Goal: Transaction & Acquisition: Download file/media

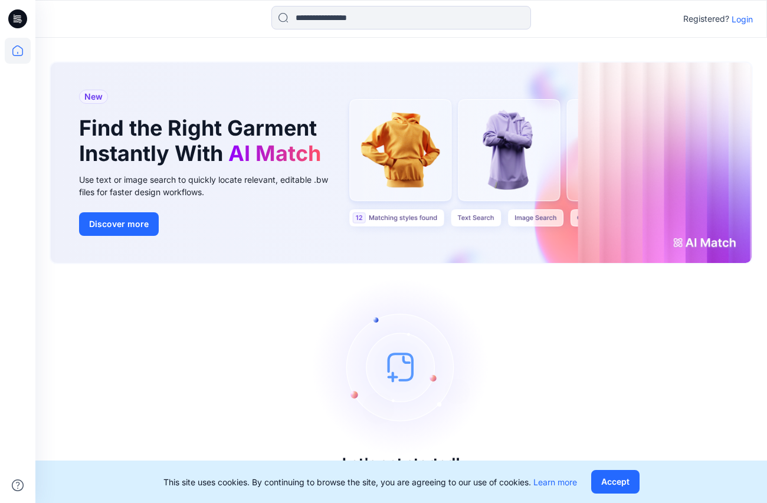
click at [744, 21] on p "Login" at bounding box center [741, 19] width 21 height 12
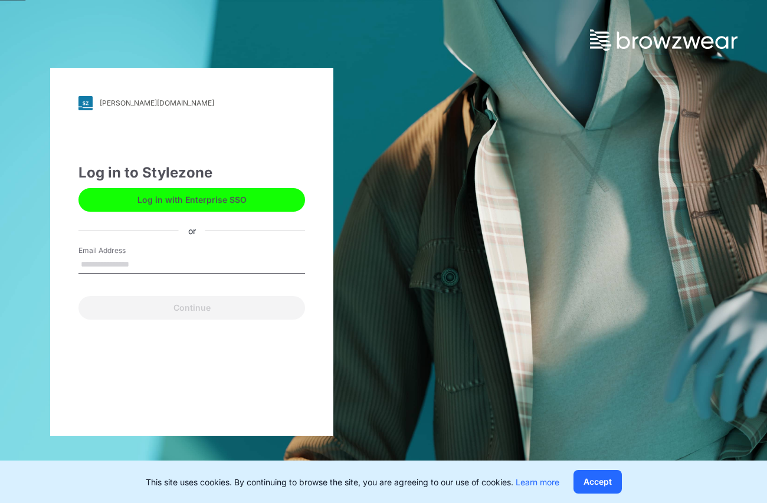
type input "**********"
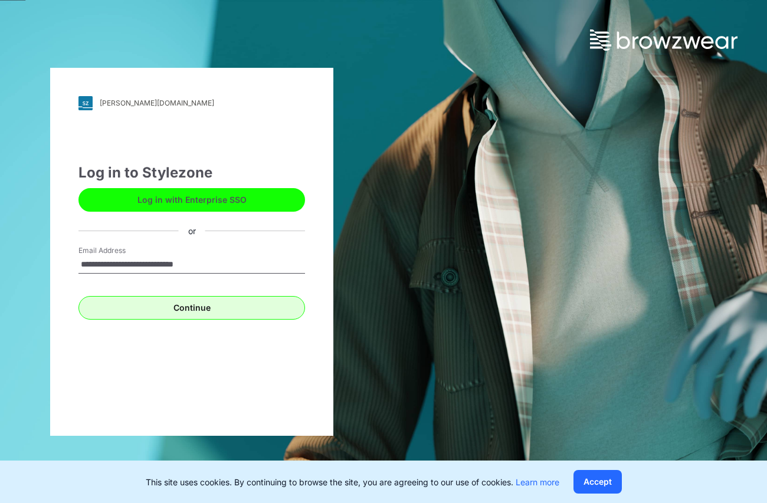
click at [166, 311] on button "Continue" at bounding box center [191, 308] width 226 height 24
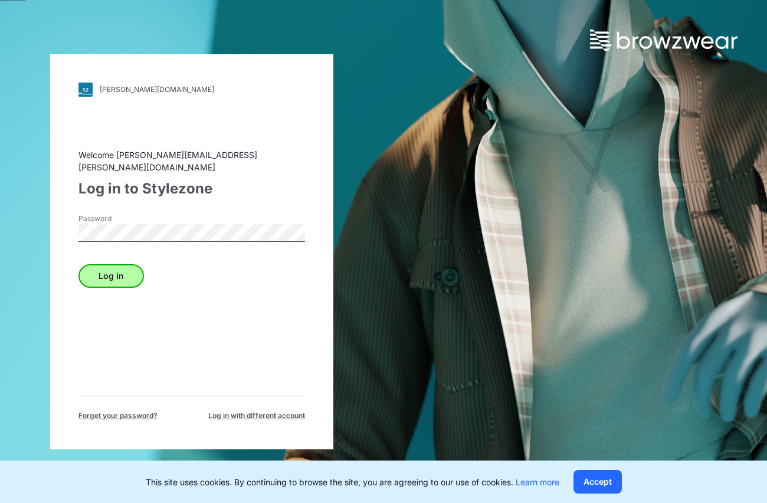
click at [131, 274] on button "Log in" at bounding box center [110, 276] width 65 height 24
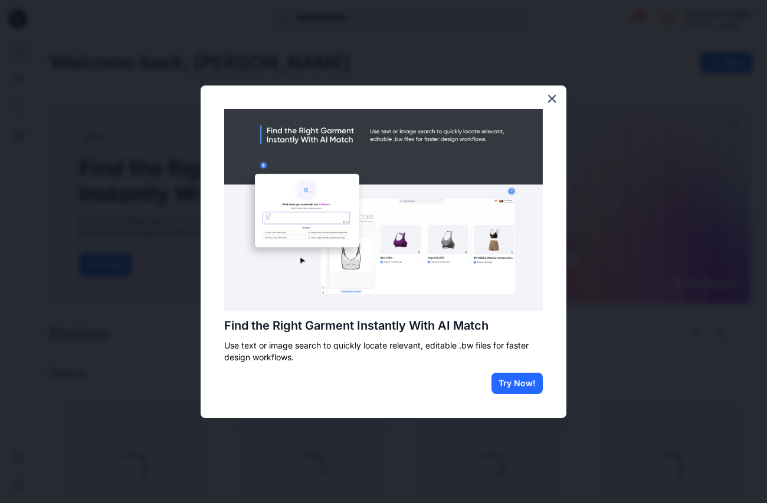
click at [552, 94] on button "×" at bounding box center [551, 98] width 11 height 19
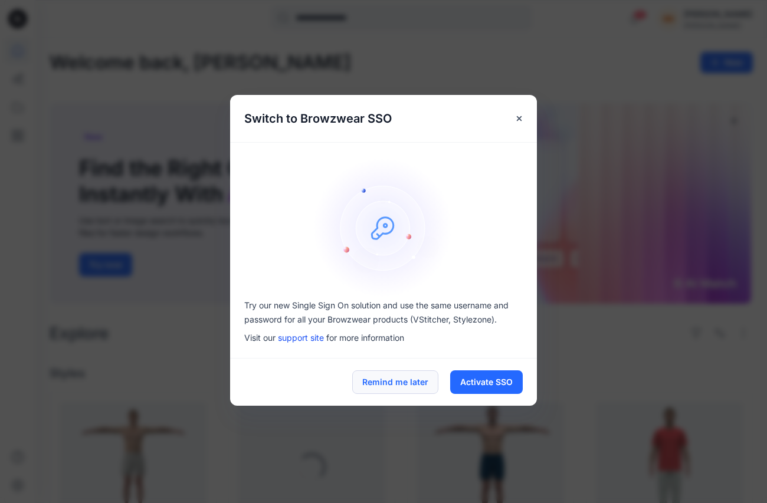
click at [419, 384] on button "Remind me later" at bounding box center [395, 382] width 86 height 24
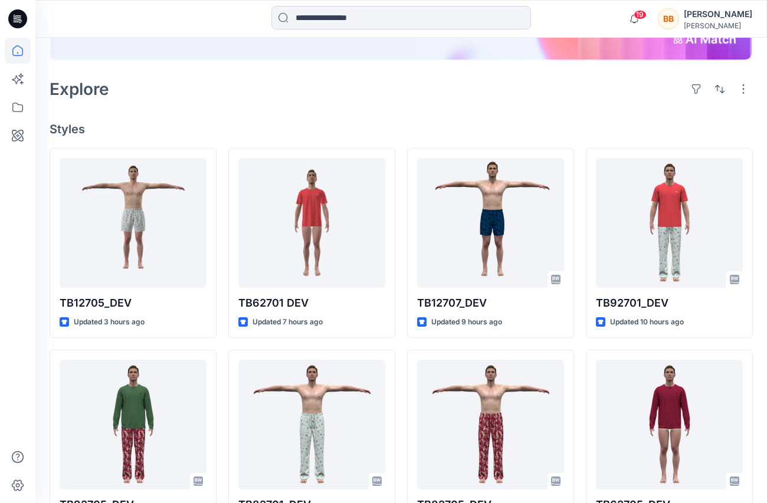
scroll to position [248, 0]
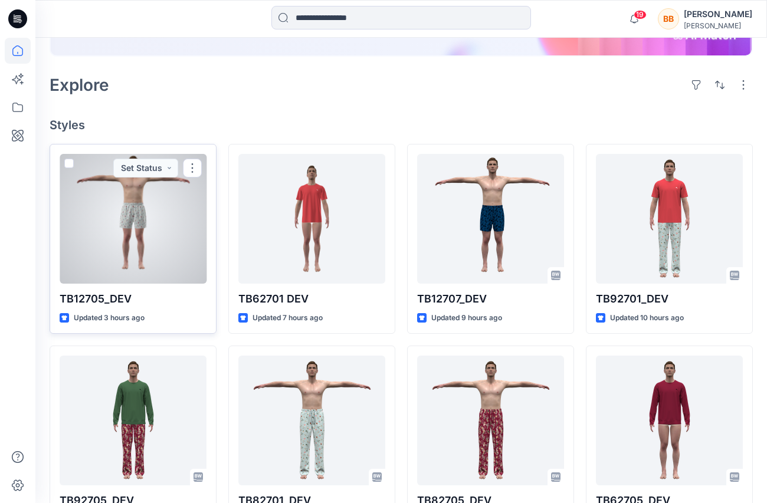
click at [145, 262] on div at bounding box center [133, 219] width 147 height 130
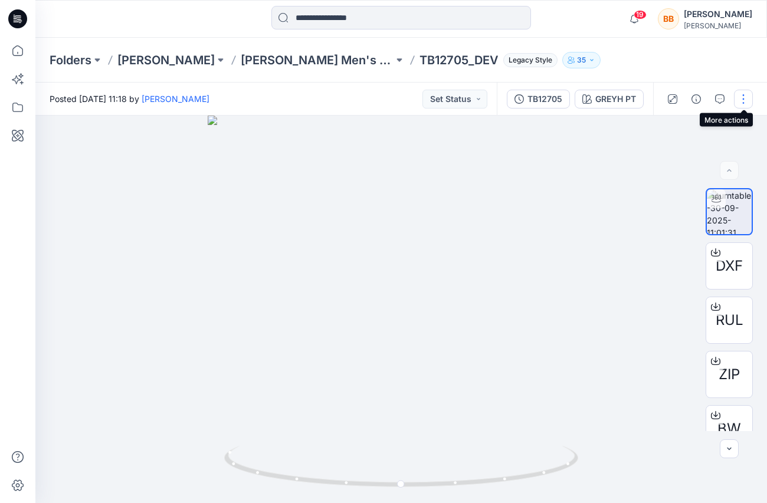
click at [743, 100] on button "button" at bounding box center [743, 99] width 19 height 19
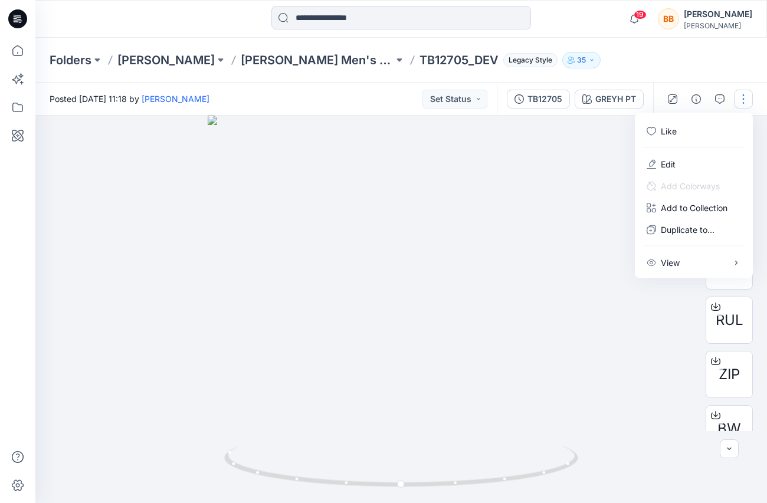
click at [649, 62] on div "Folders [PERSON_NAME] [PERSON_NAME] Men's [DATE] TB12705_DEV Legacy Style 35" at bounding box center [355, 60] width 611 height 17
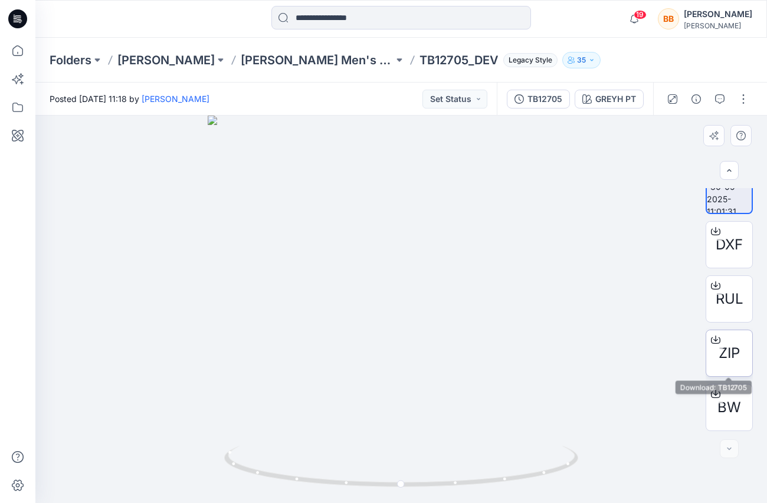
scroll to position [21, 0]
click at [733, 358] on span "ZIP" at bounding box center [728, 353] width 21 height 21
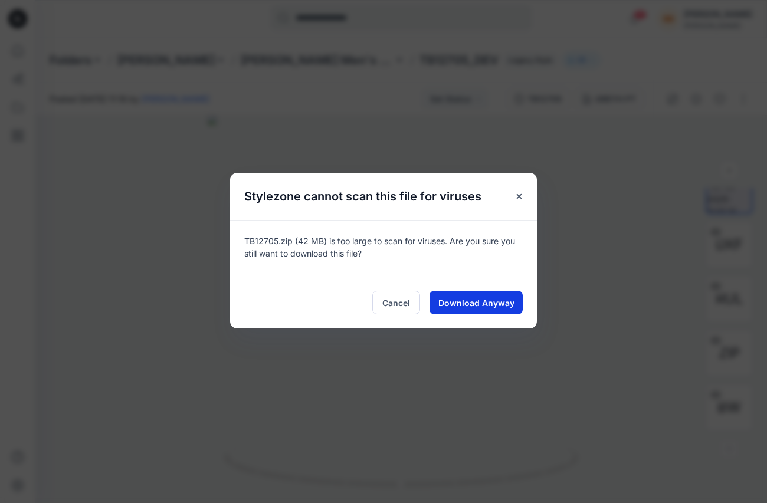
click at [485, 305] on span "Download Anyway" at bounding box center [476, 303] width 76 height 12
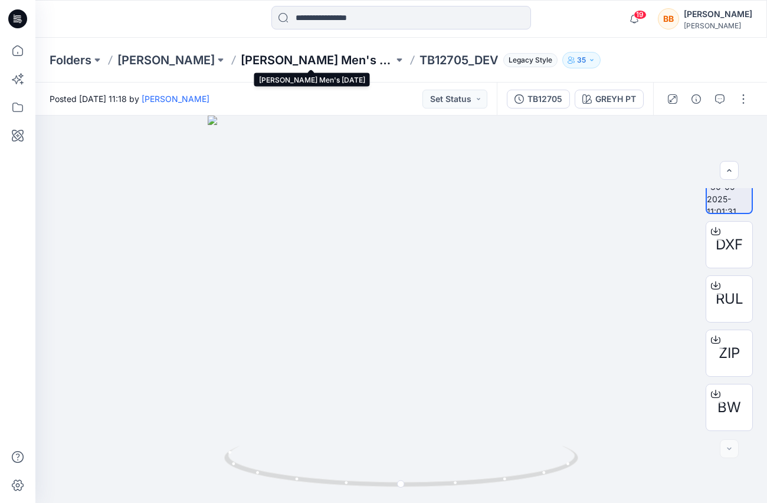
click at [379, 58] on p "[PERSON_NAME] Men's [DATE]" at bounding box center [317, 60] width 153 height 17
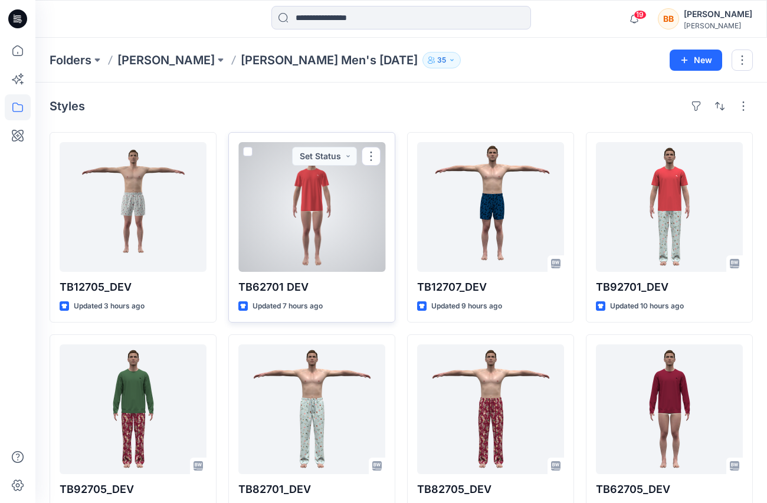
click at [324, 225] on div at bounding box center [311, 207] width 147 height 130
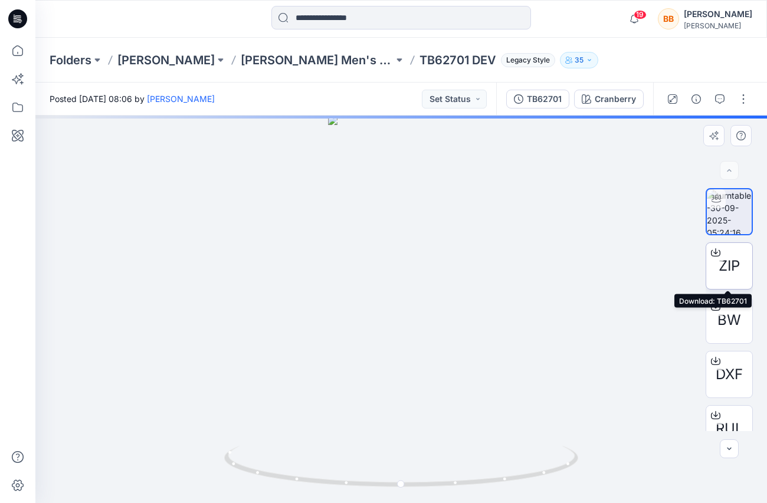
click at [732, 270] on span "ZIP" at bounding box center [728, 265] width 21 height 21
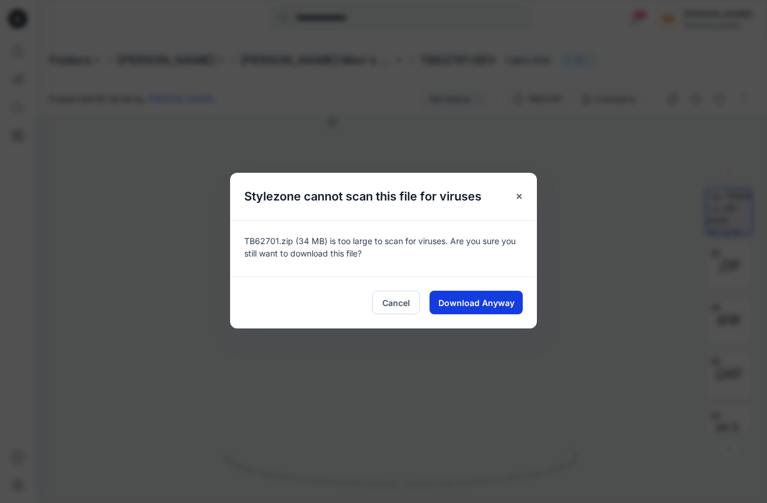
click at [503, 304] on span "Download Anyway" at bounding box center [476, 303] width 76 height 12
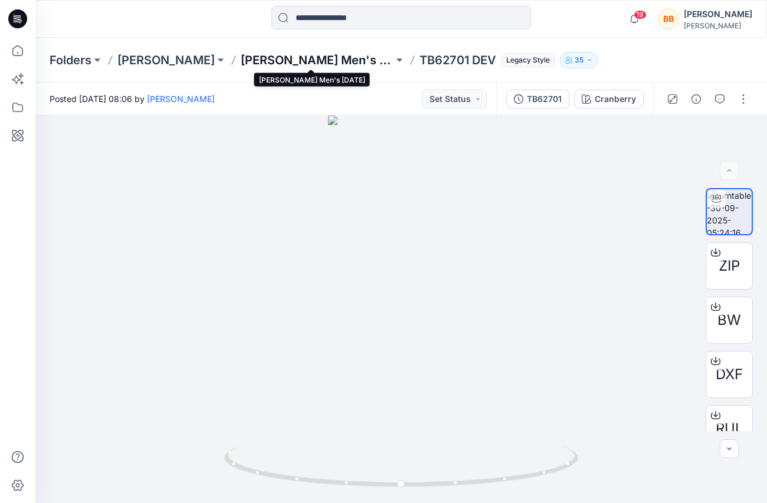
click at [331, 64] on p "[PERSON_NAME] Men's [DATE]" at bounding box center [317, 60] width 153 height 17
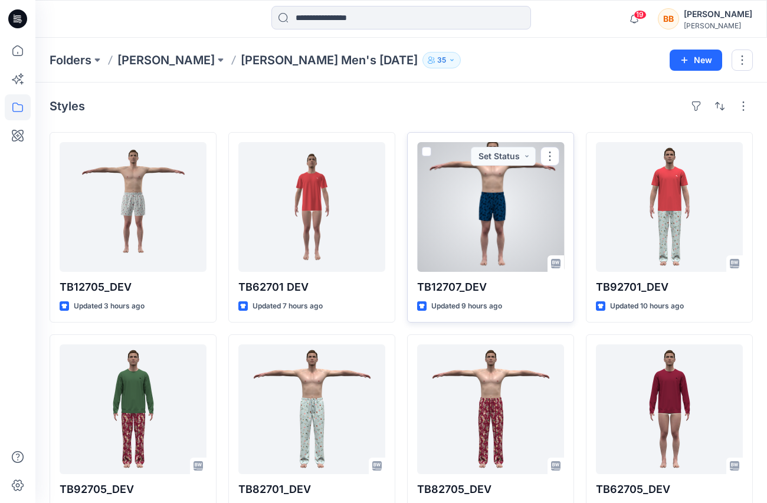
click at [494, 236] on div at bounding box center [490, 207] width 147 height 130
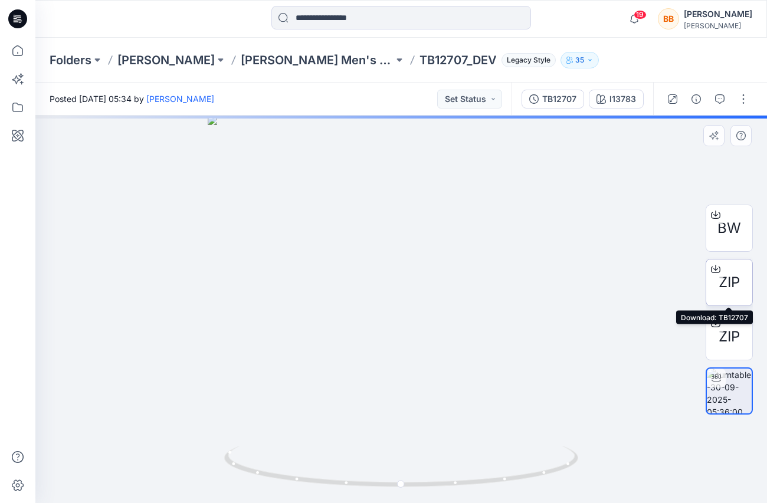
click at [733, 284] on span "ZIP" at bounding box center [728, 282] width 21 height 21
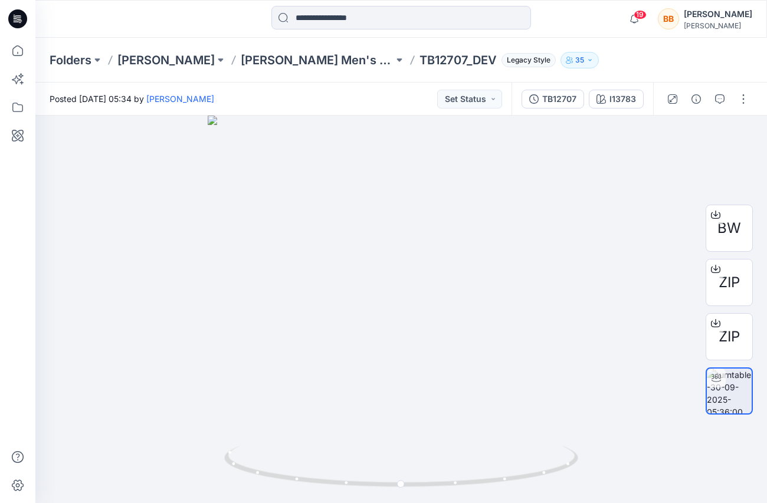
click at [586, 58] on icon "button" at bounding box center [589, 60] width 7 height 7
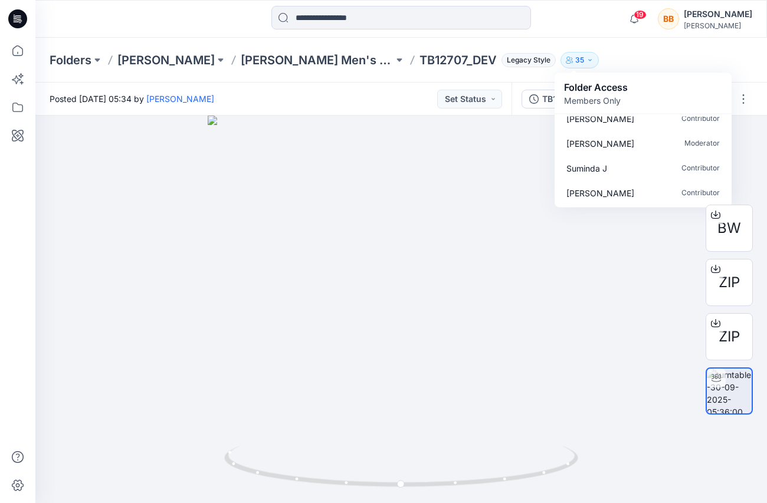
click at [606, 103] on p "Members Only" at bounding box center [596, 100] width 64 height 12
click at [586, 60] on icon "button" at bounding box center [589, 60] width 7 height 7
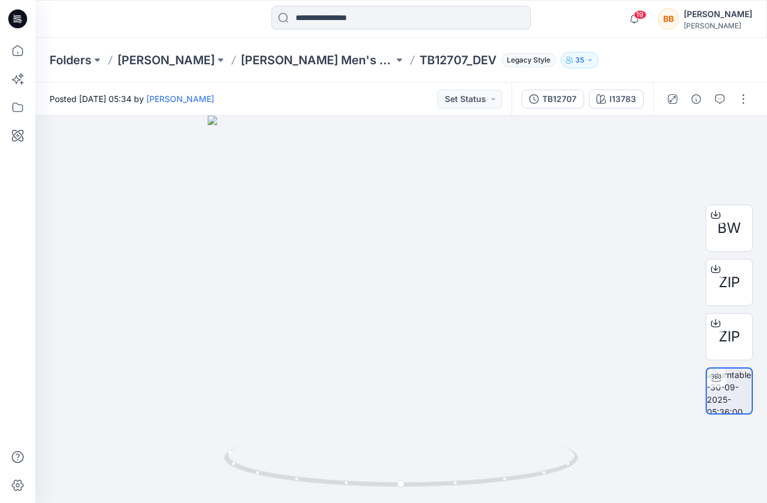
click at [575, 60] on p "35" at bounding box center [579, 60] width 9 height 13
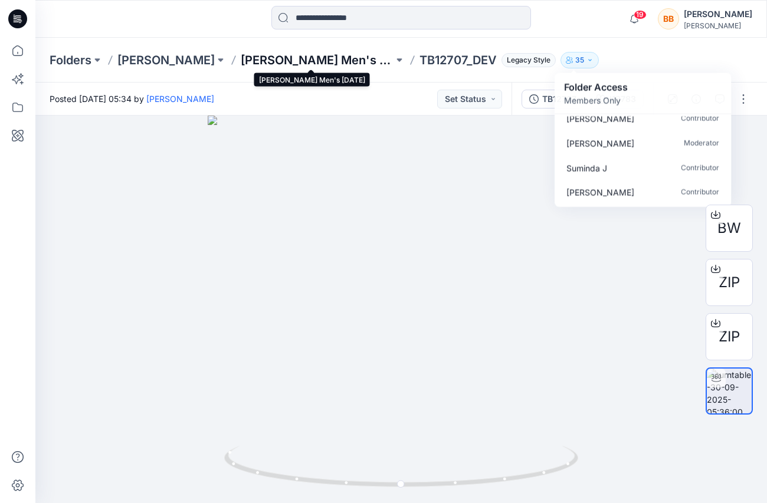
click at [354, 59] on p "[PERSON_NAME] Men's [DATE]" at bounding box center [317, 60] width 153 height 17
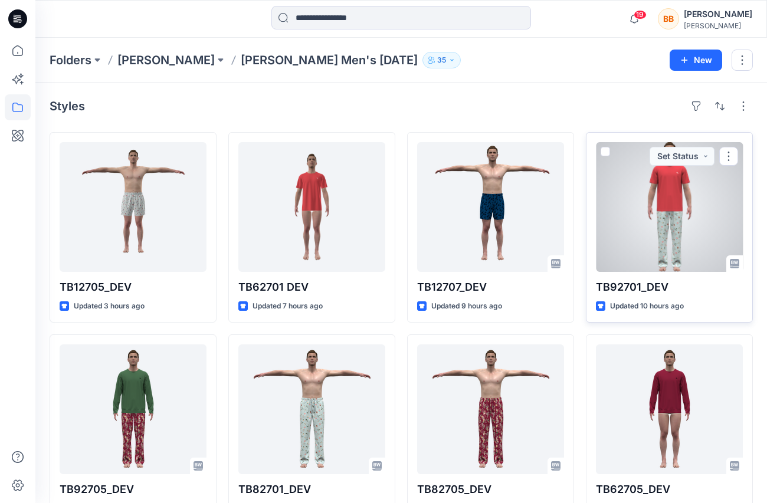
click at [680, 226] on div at bounding box center [669, 207] width 147 height 130
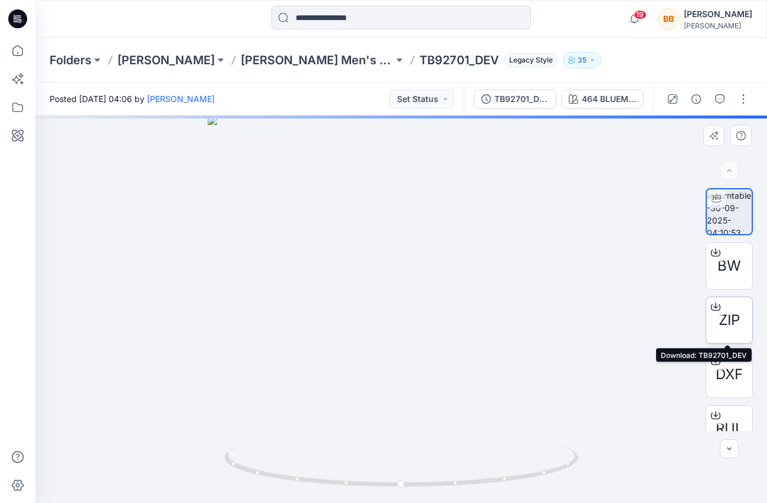
click at [727, 320] on span "ZIP" at bounding box center [728, 320] width 21 height 21
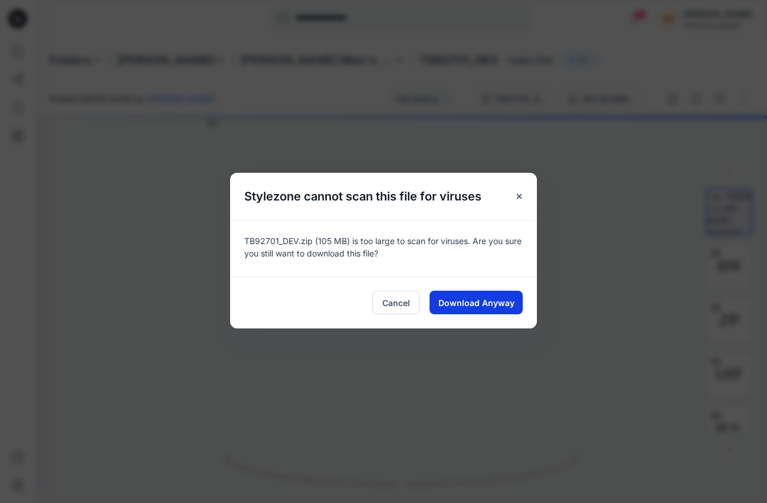
click at [470, 304] on span "Download Anyway" at bounding box center [476, 303] width 76 height 12
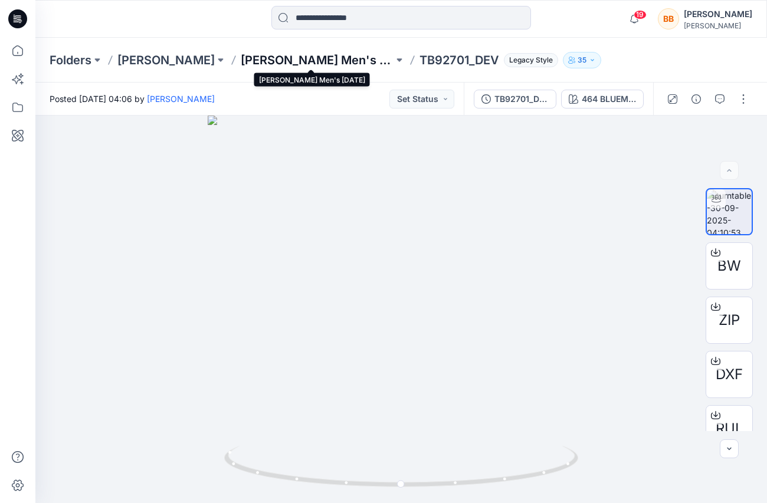
click at [322, 58] on p "[PERSON_NAME] Men's [DATE]" at bounding box center [317, 60] width 153 height 17
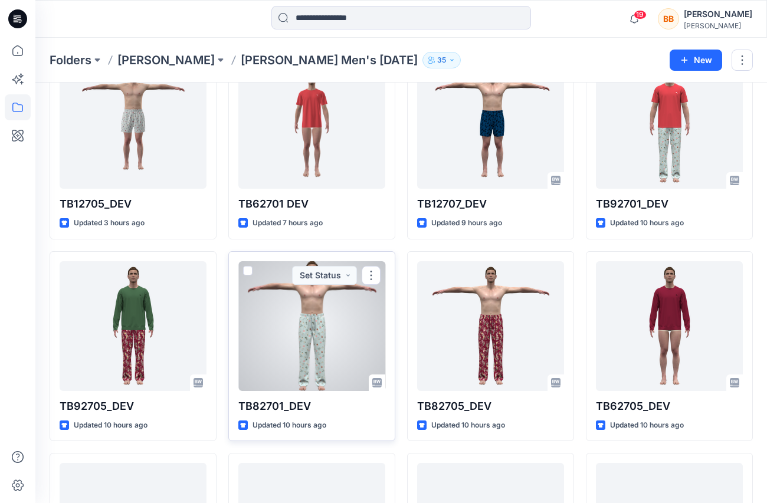
scroll to position [97, 0]
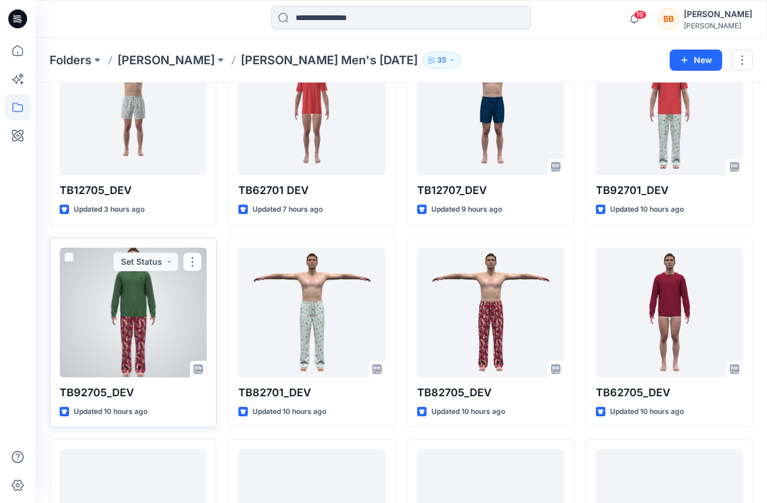
click at [113, 324] on div at bounding box center [133, 313] width 147 height 130
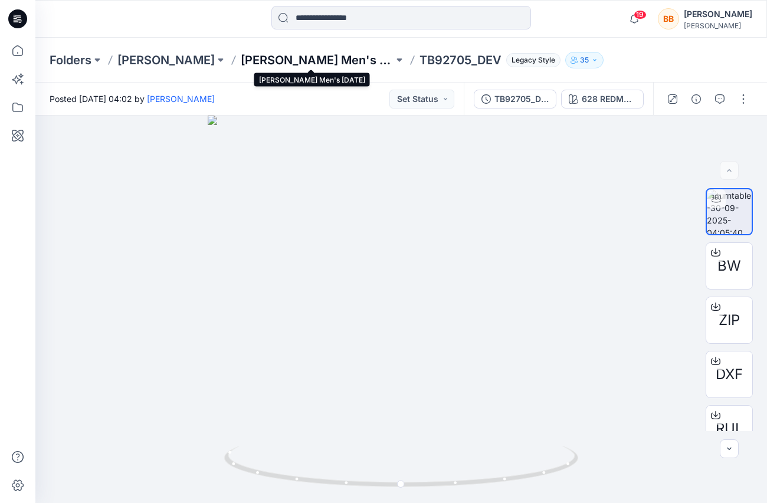
click at [350, 56] on p "[PERSON_NAME] Men's [DATE]" at bounding box center [317, 60] width 153 height 17
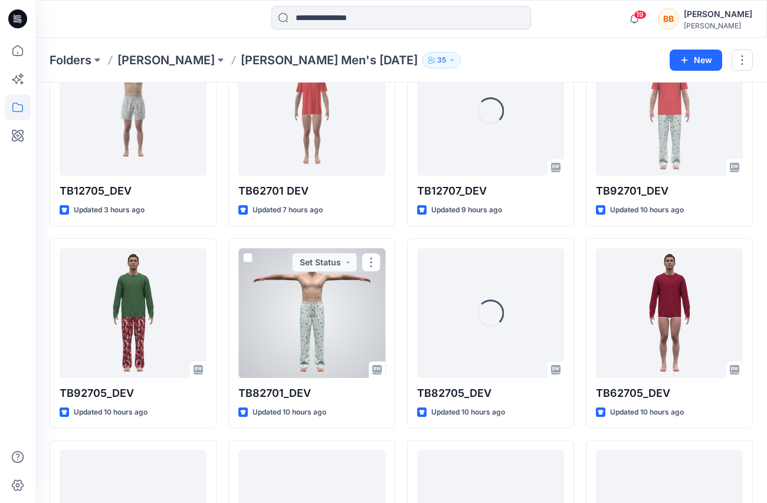
scroll to position [97, 0]
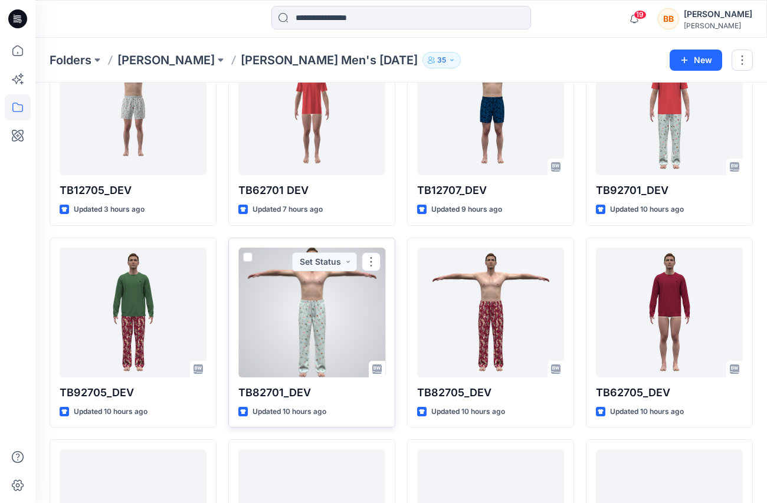
click at [317, 346] on div at bounding box center [311, 313] width 147 height 130
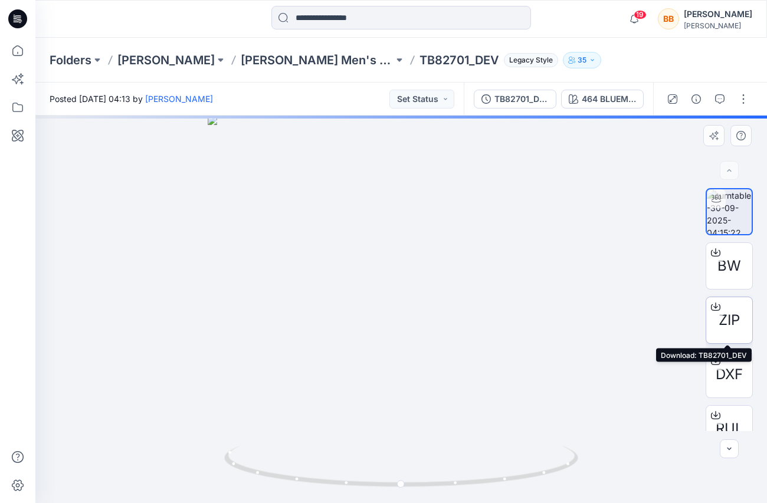
click at [729, 324] on span "ZIP" at bounding box center [728, 320] width 21 height 21
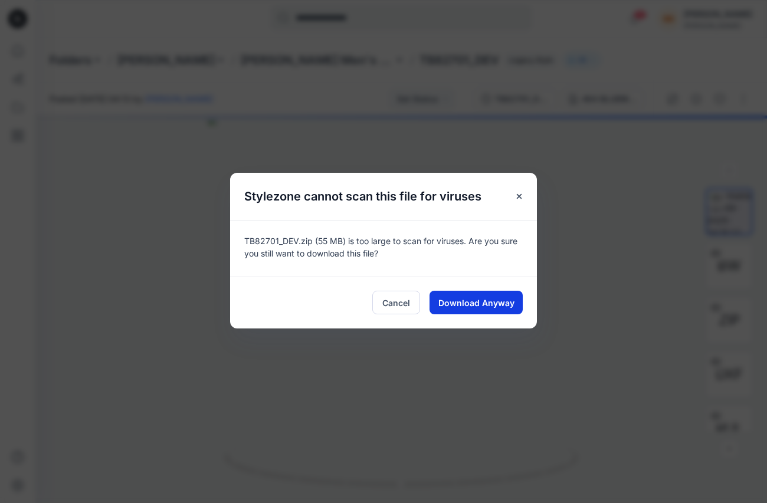
click at [505, 304] on span "Download Anyway" at bounding box center [476, 303] width 76 height 12
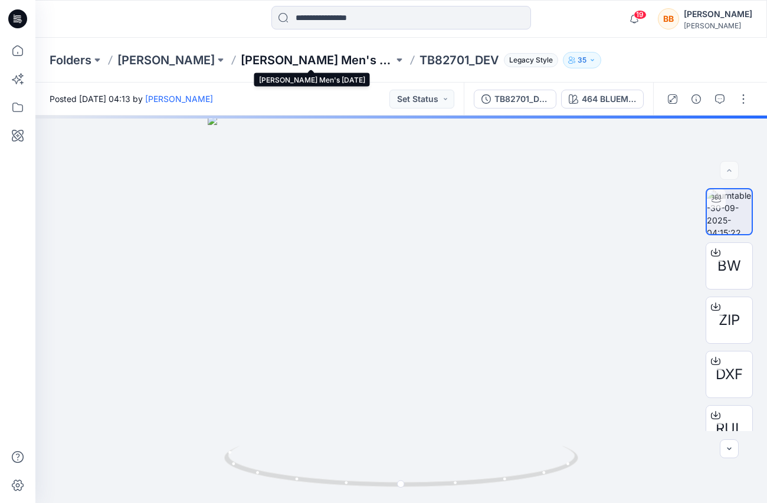
click at [321, 61] on p "[PERSON_NAME] Men's [DATE]" at bounding box center [317, 60] width 153 height 17
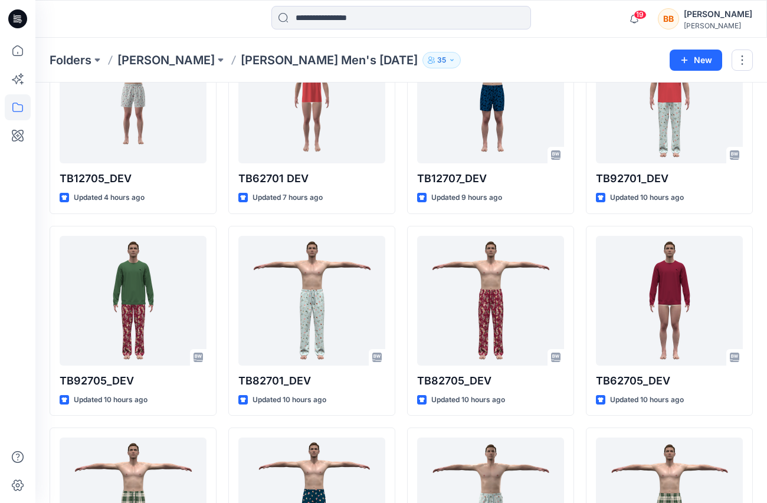
scroll to position [113, 0]
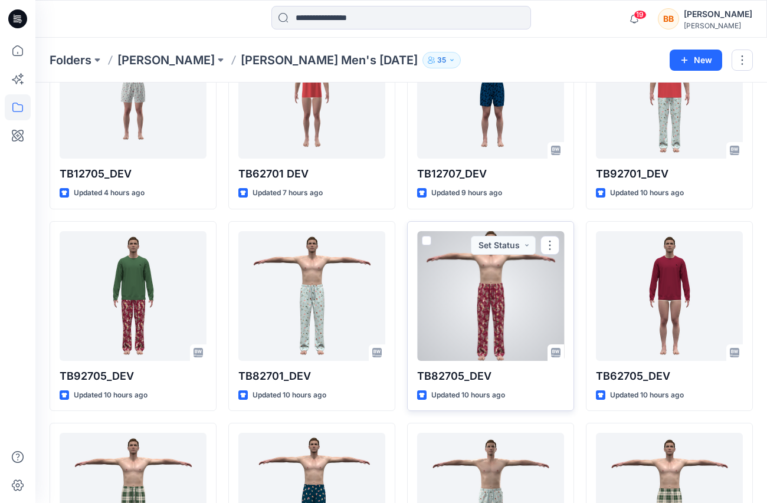
click at [470, 316] on div at bounding box center [490, 296] width 147 height 130
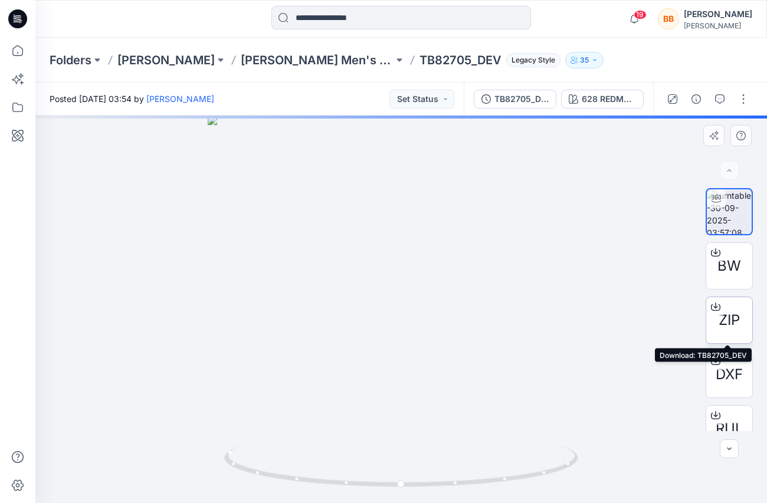
click at [731, 323] on span "ZIP" at bounding box center [728, 320] width 21 height 21
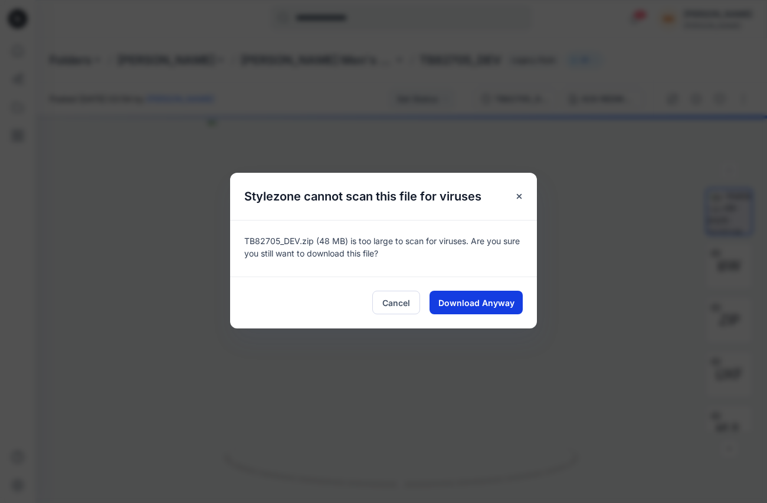
click at [500, 307] on span "Download Anyway" at bounding box center [476, 303] width 76 height 12
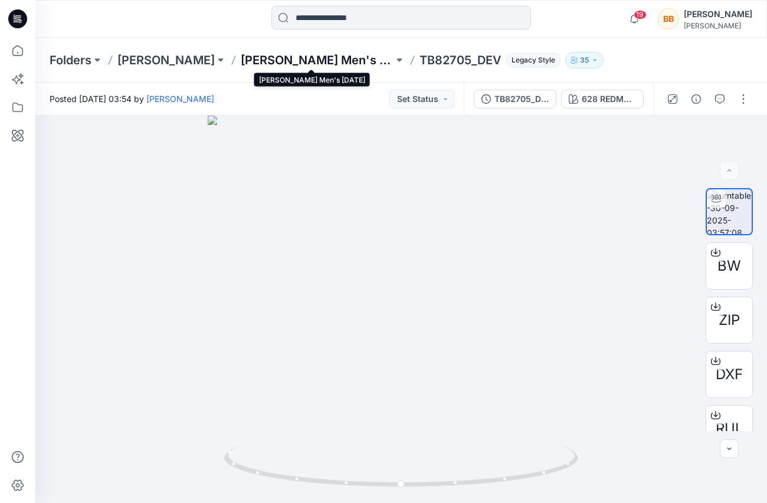
click at [347, 61] on p "[PERSON_NAME] Men's [DATE]" at bounding box center [317, 60] width 153 height 17
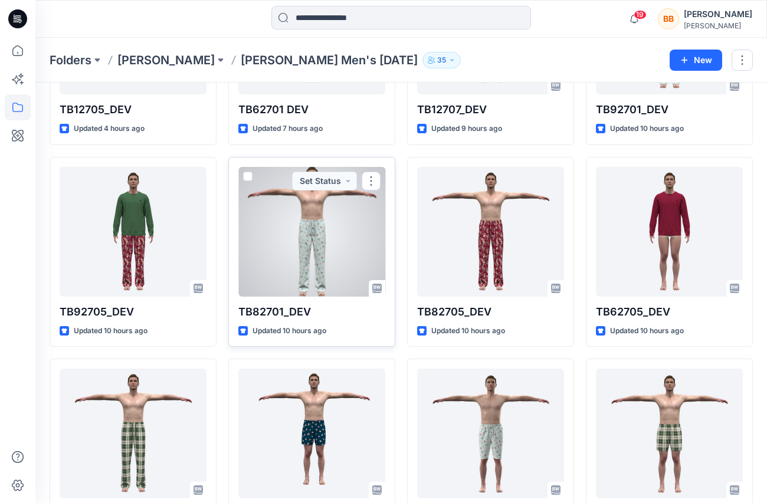
scroll to position [182, 0]
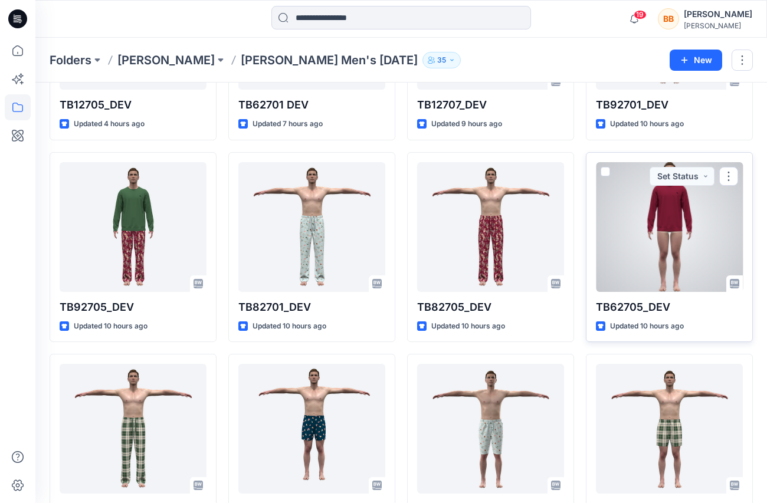
click at [668, 246] on div at bounding box center [669, 227] width 147 height 130
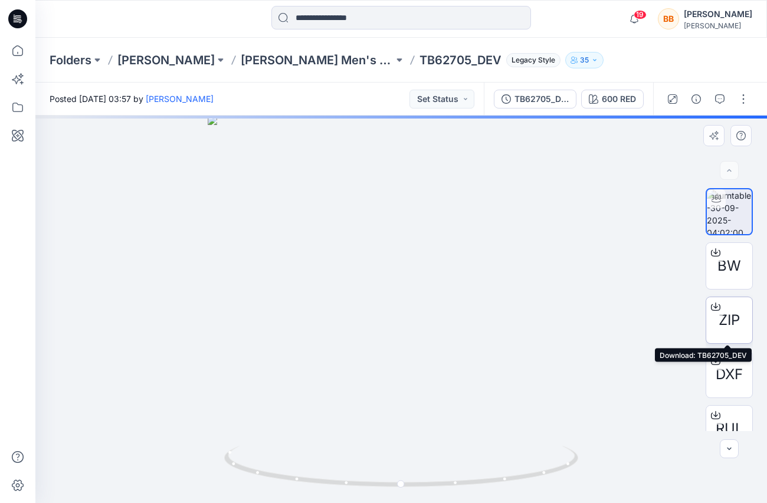
click at [727, 323] on span "ZIP" at bounding box center [728, 320] width 21 height 21
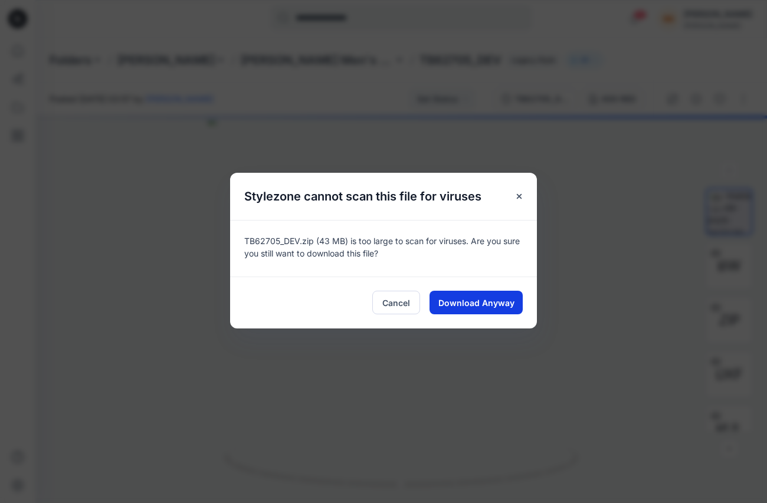
click at [495, 304] on span "Download Anyway" at bounding box center [476, 303] width 76 height 12
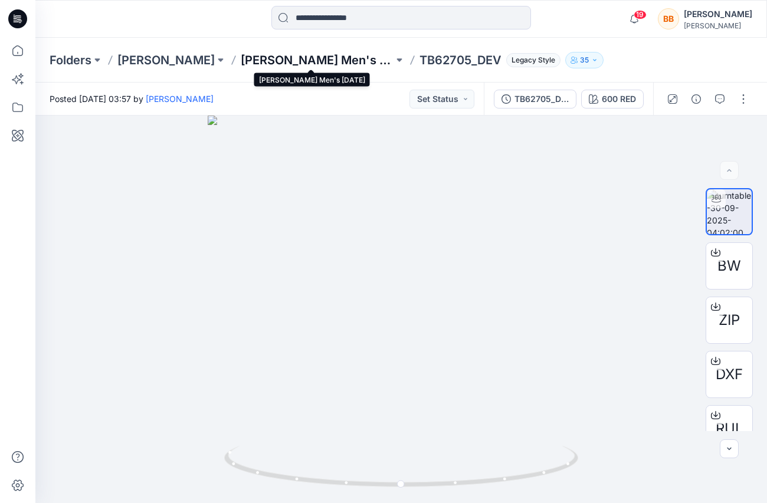
click at [279, 61] on p "[PERSON_NAME] Men's [DATE]" at bounding box center [317, 60] width 153 height 17
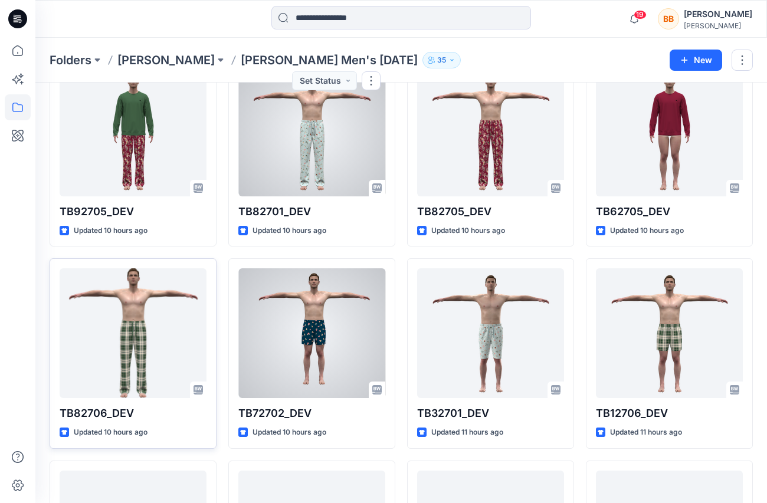
scroll to position [277, 0]
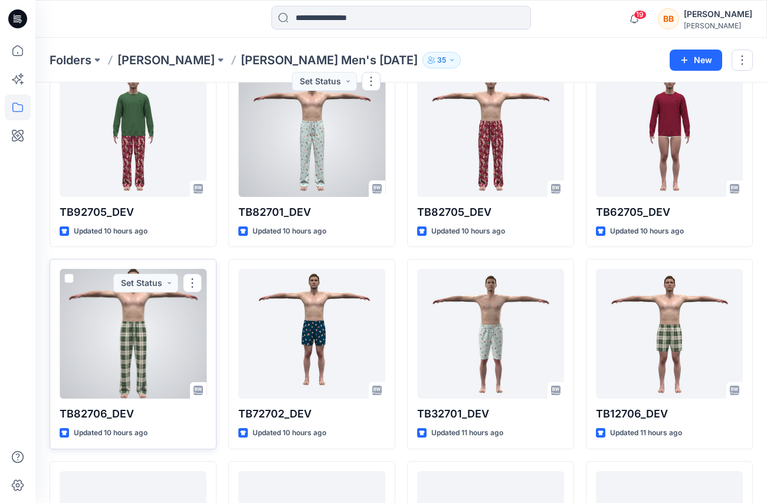
click at [151, 335] on div at bounding box center [133, 334] width 147 height 130
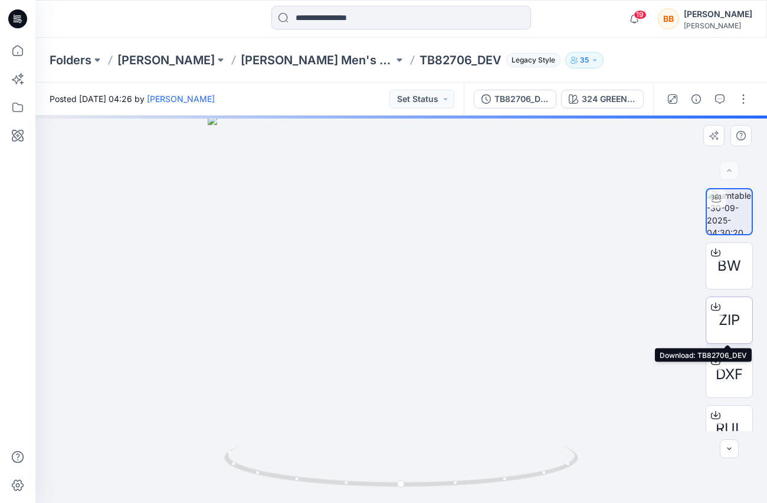
click at [732, 326] on span "ZIP" at bounding box center [728, 320] width 21 height 21
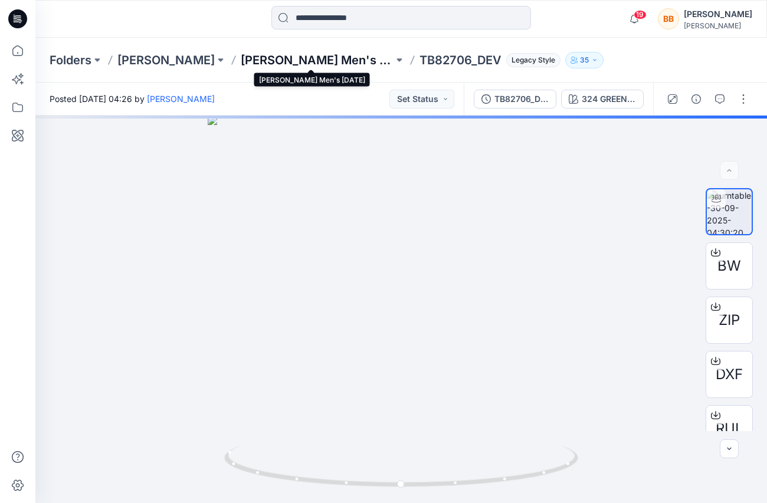
click at [355, 60] on p "[PERSON_NAME] Men's [DATE]" at bounding box center [317, 60] width 153 height 17
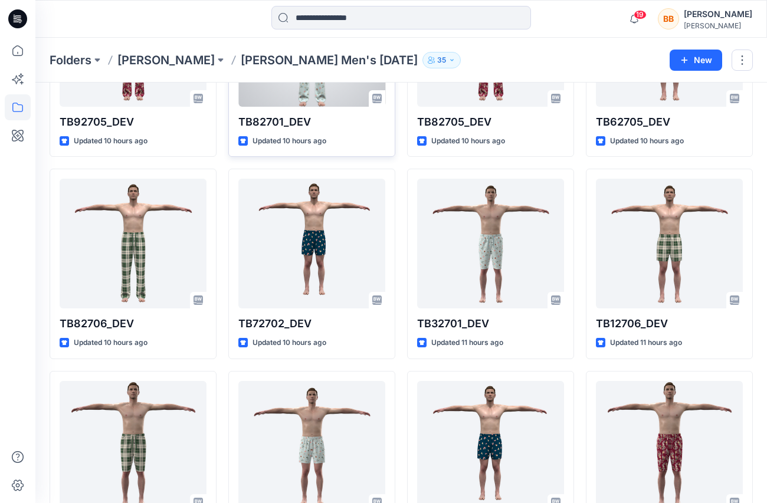
scroll to position [377, 0]
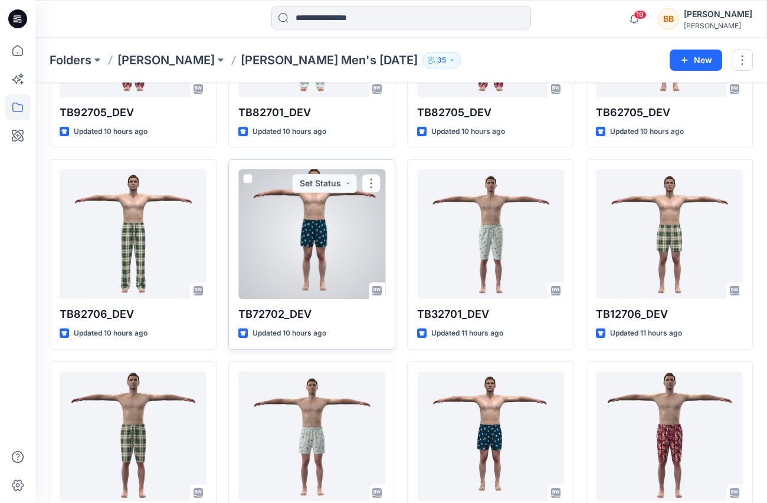
click at [319, 249] on div at bounding box center [311, 234] width 147 height 130
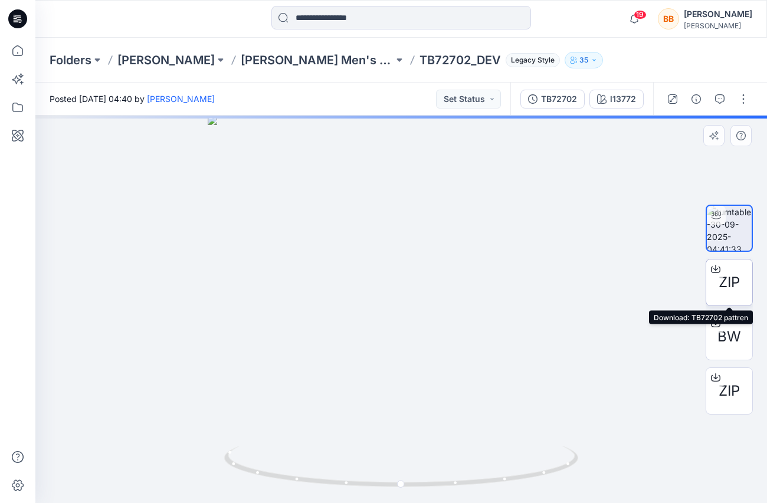
click at [727, 291] on span "ZIP" at bounding box center [728, 282] width 21 height 21
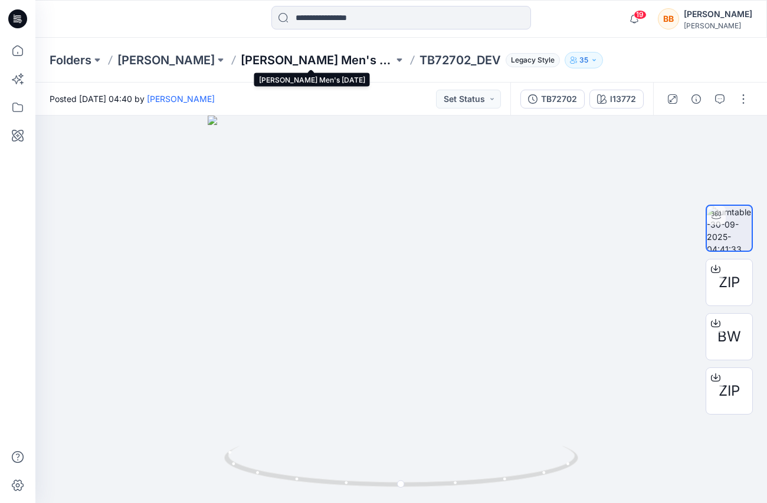
click at [330, 60] on p "[PERSON_NAME] Men's [DATE]" at bounding box center [317, 60] width 153 height 17
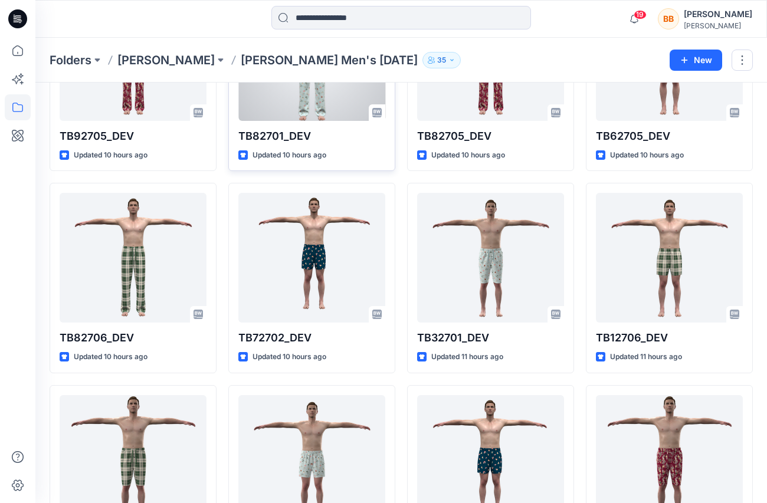
scroll to position [361, 0]
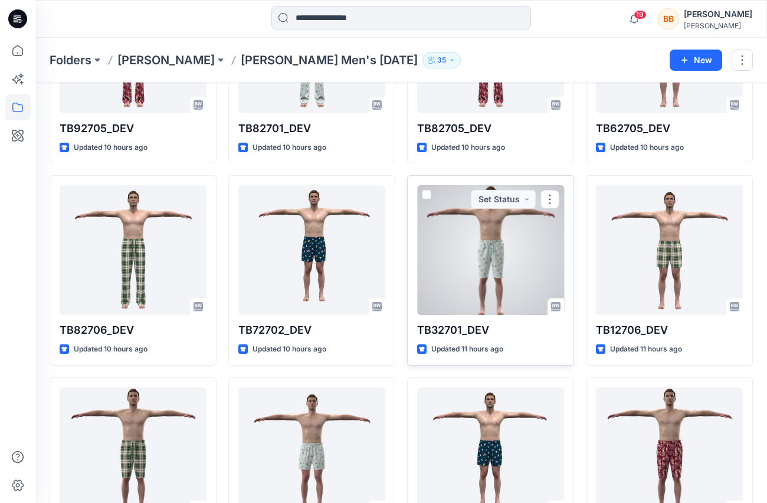
click at [499, 280] on div at bounding box center [490, 250] width 147 height 130
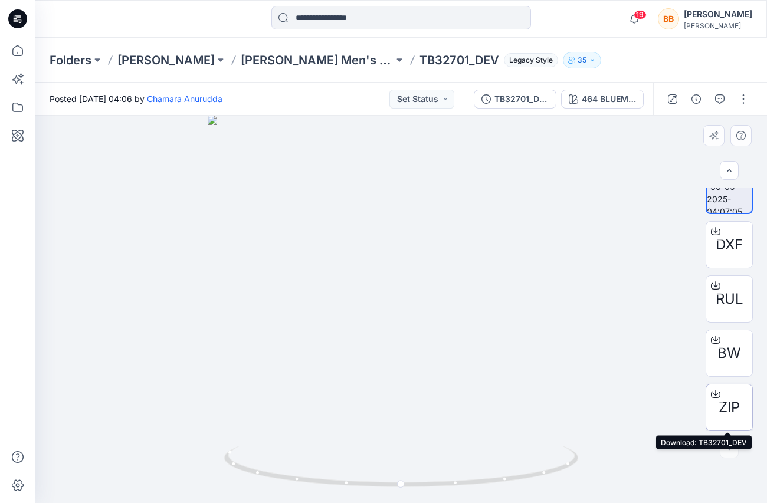
scroll to position [21, 0]
click at [727, 412] on span "ZIP" at bounding box center [728, 407] width 21 height 21
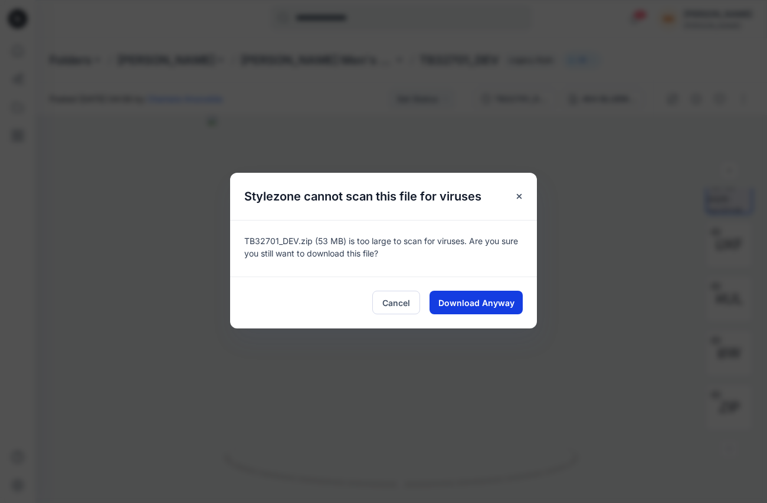
click at [465, 298] on span "Download Anyway" at bounding box center [476, 303] width 76 height 12
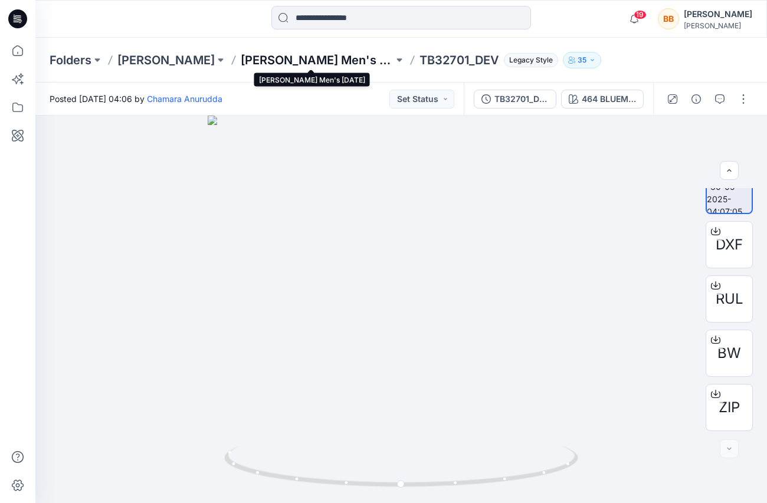
click at [307, 57] on p "[PERSON_NAME] Men's [DATE]" at bounding box center [317, 60] width 153 height 17
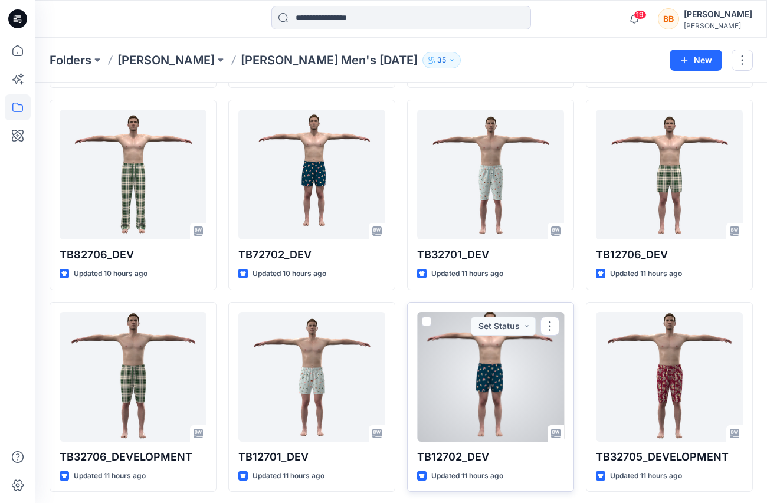
scroll to position [436, 0]
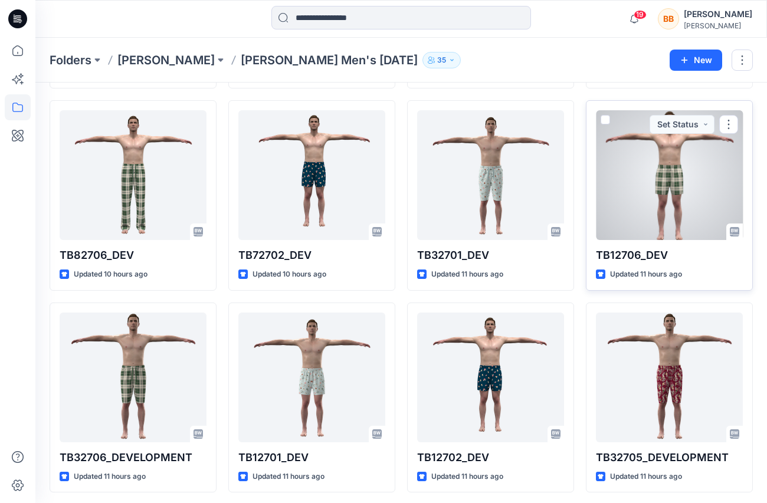
click at [674, 188] on div at bounding box center [669, 175] width 147 height 130
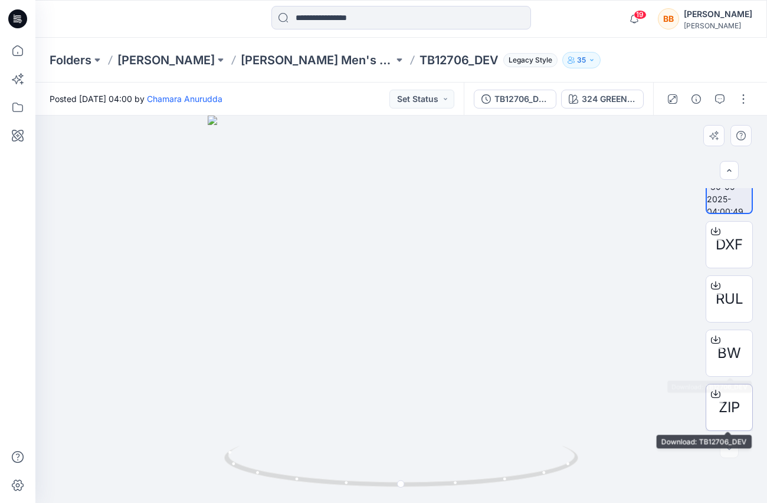
scroll to position [21, 0]
click at [732, 415] on span "ZIP" at bounding box center [728, 407] width 21 height 21
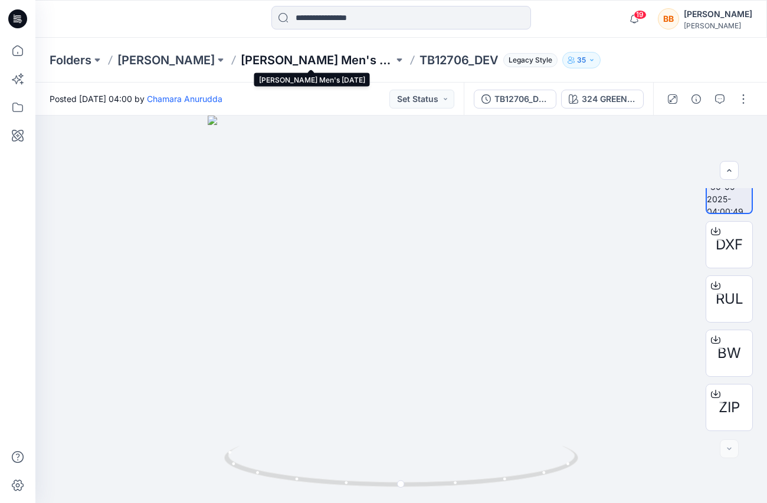
click at [340, 59] on p "[PERSON_NAME] Men's [DATE]" at bounding box center [317, 60] width 153 height 17
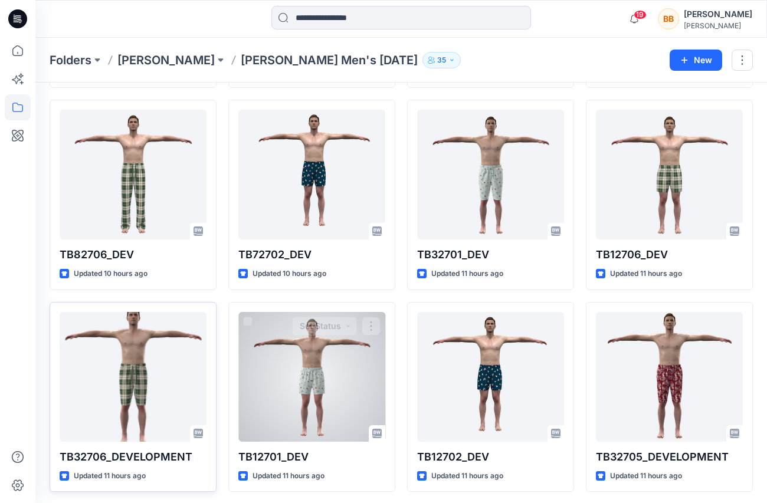
scroll to position [436, 0]
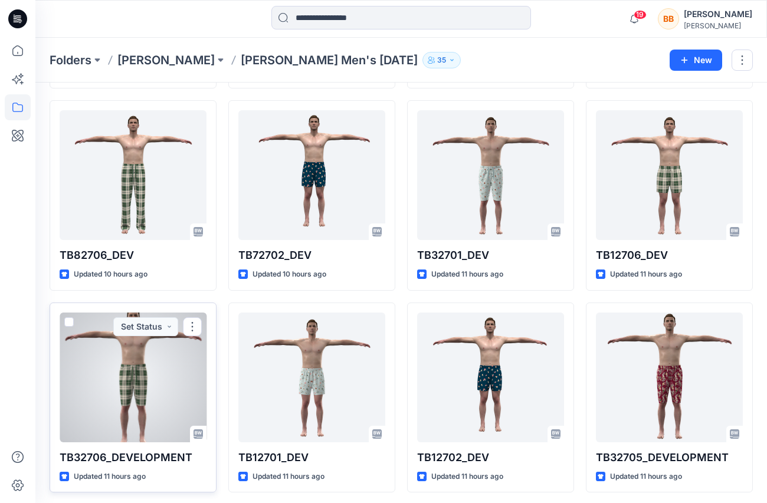
click at [144, 377] on div at bounding box center [133, 378] width 147 height 130
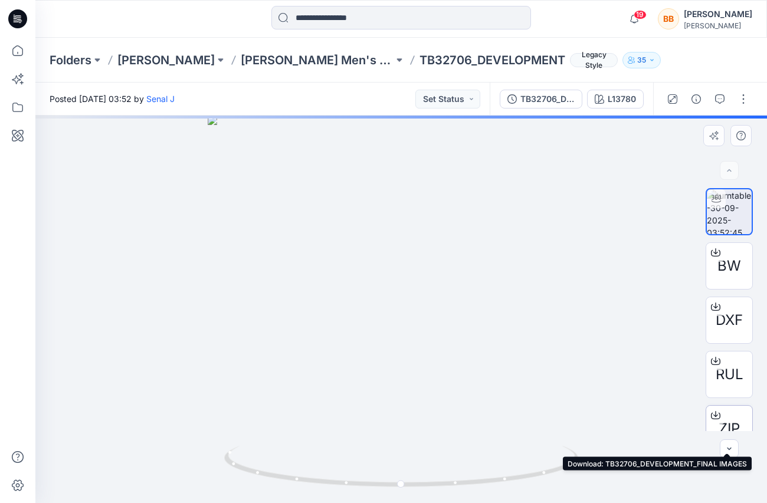
click at [734, 418] on div "ZIP" at bounding box center [728, 428] width 47 height 47
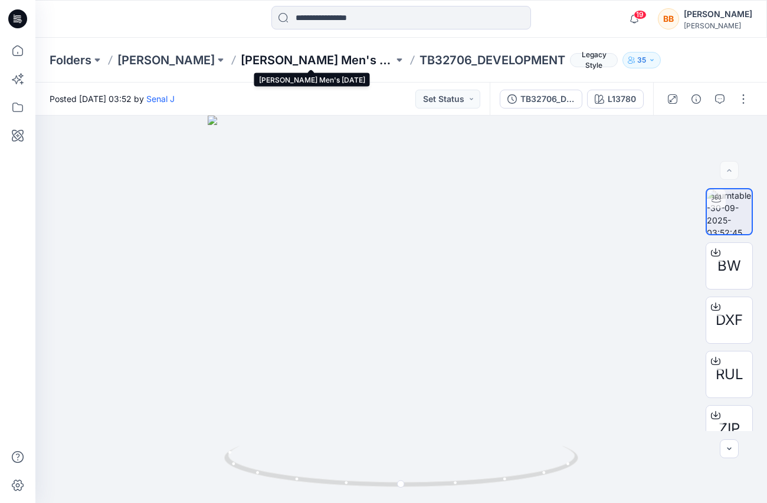
click at [360, 60] on p "[PERSON_NAME] Men's [DATE]" at bounding box center [317, 60] width 153 height 17
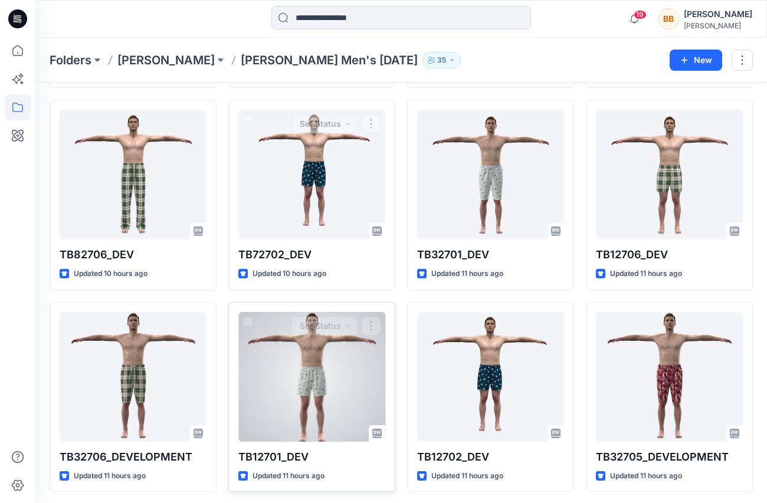
scroll to position [436, 0]
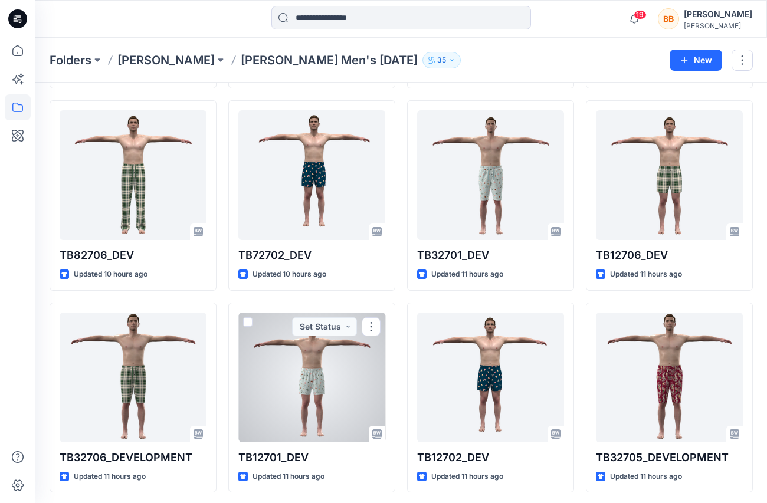
click at [320, 376] on div at bounding box center [311, 378] width 147 height 130
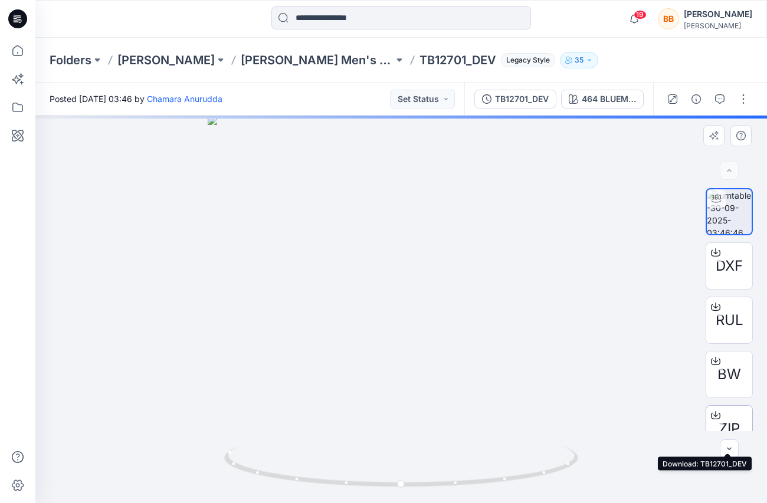
click at [725, 421] on span "ZIP" at bounding box center [728, 428] width 21 height 21
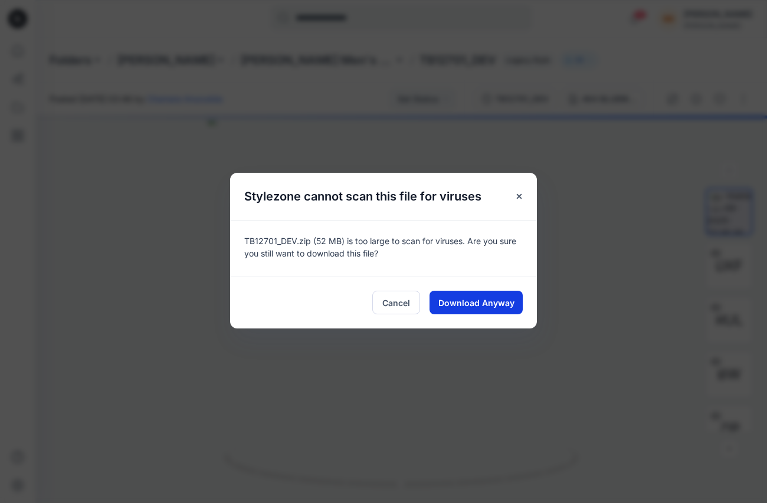
click at [462, 311] on button "Download Anyway" at bounding box center [475, 303] width 93 height 24
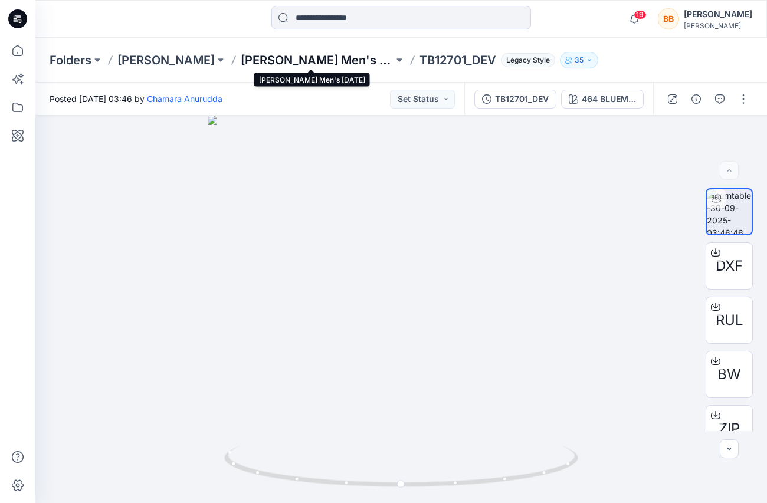
click at [357, 60] on p "[PERSON_NAME] Men's [DATE]" at bounding box center [317, 60] width 153 height 17
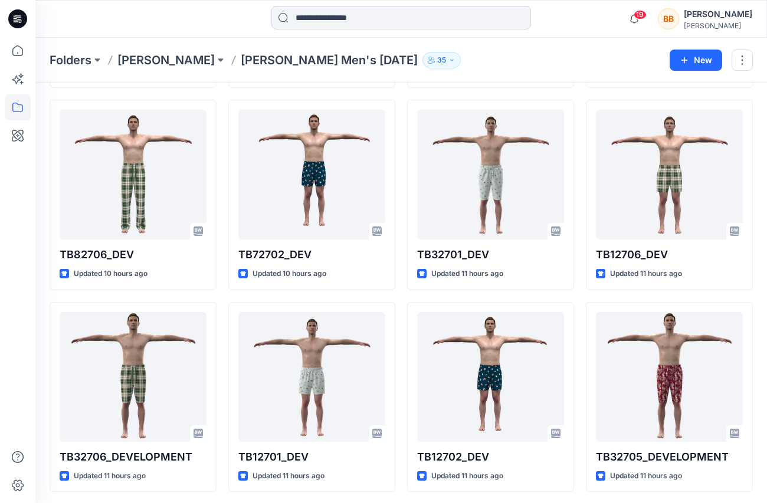
scroll to position [436, 0]
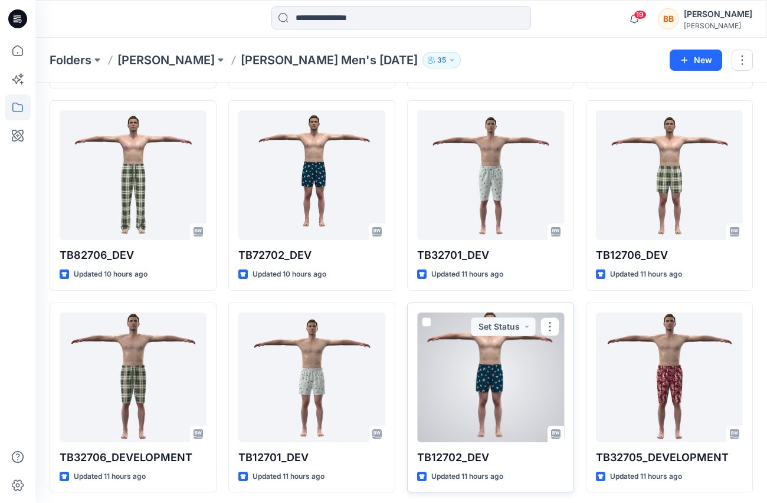
click at [499, 395] on div at bounding box center [490, 378] width 147 height 130
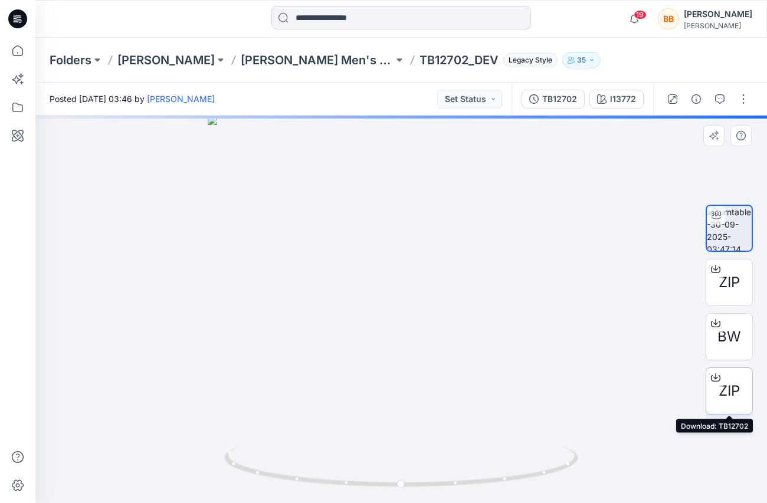
click at [738, 390] on span "ZIP" at bounding box center [728, 390] width 21 height 21
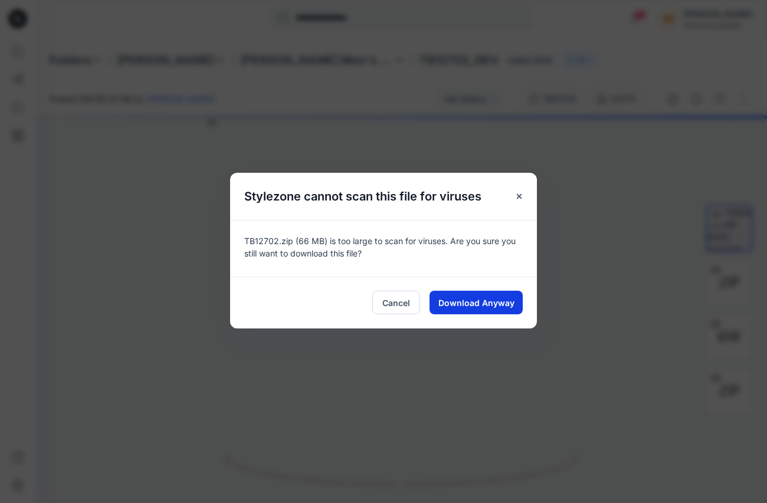
click at [499, 300] on span "Download Anyway" at bounding box center [476, 303] width 76 height 12
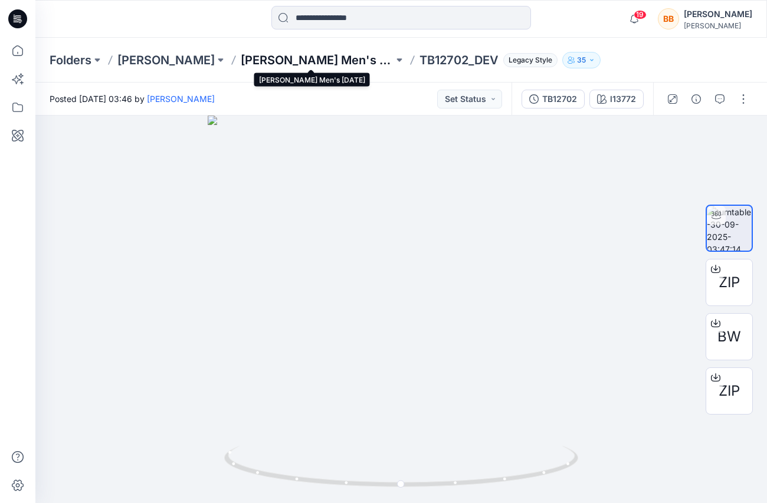
click at [342, 60] on p "[PERSON_NAME] Men's [DATE]" at bounding box center [317, 60] width 153 height 17
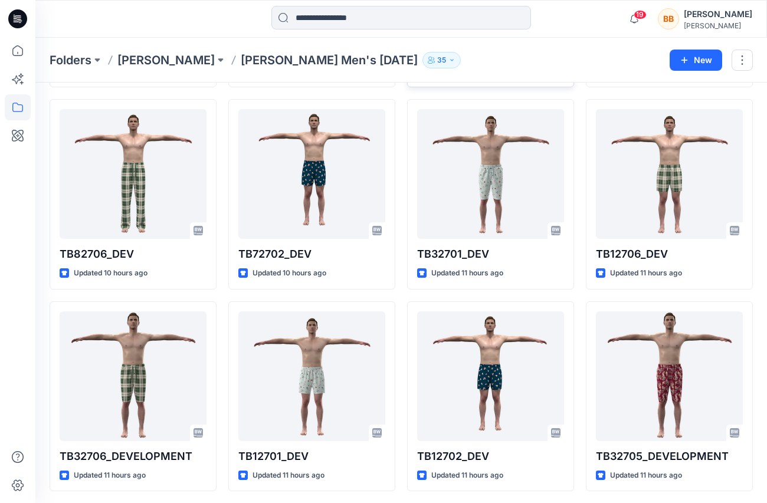
scroll to position [436, 0]
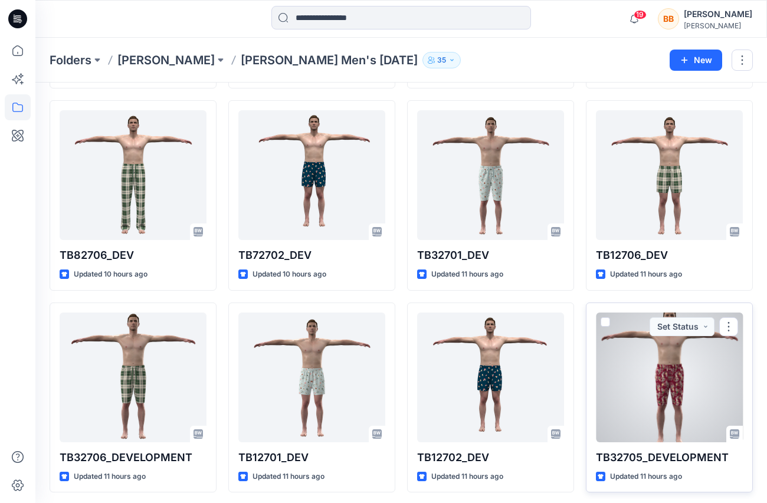
click at [681, 387] on div at bounding box center [669, 378] width 147 height 130
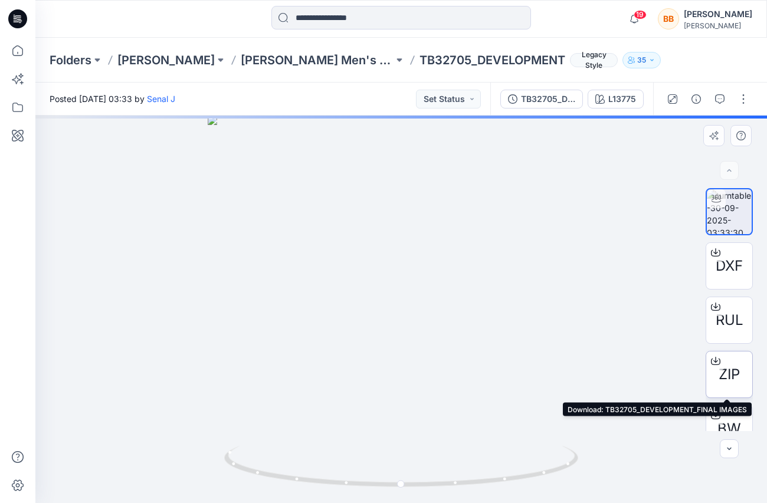
click at [730, 380] on span "ZIP" at bounding box center [728, 374] width 21 height 21
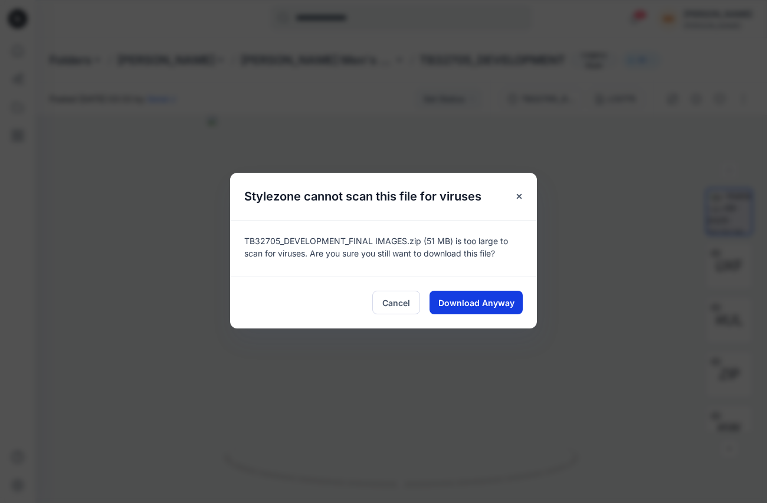
click at [492, 299] on span "Download Anyway" at bounding box center [476, 303] width 76 height 12
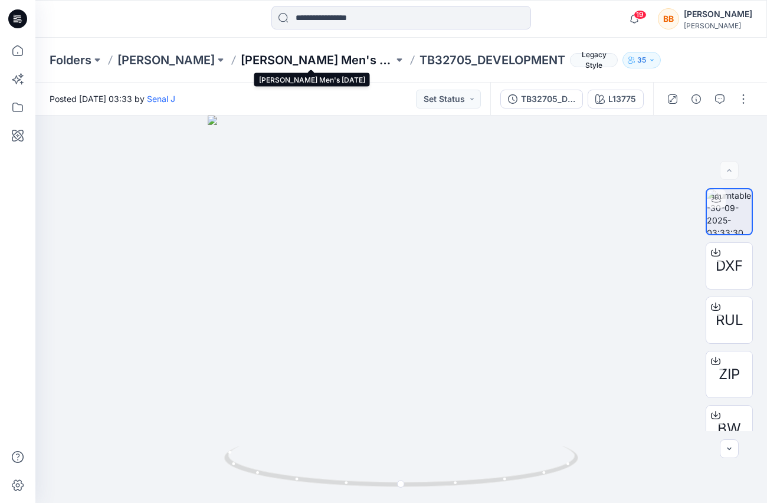
click at [333, 61] on p "[PERSON_NAME] Men's [DATE]" at bounding box center [317, 60] width 153 height 17
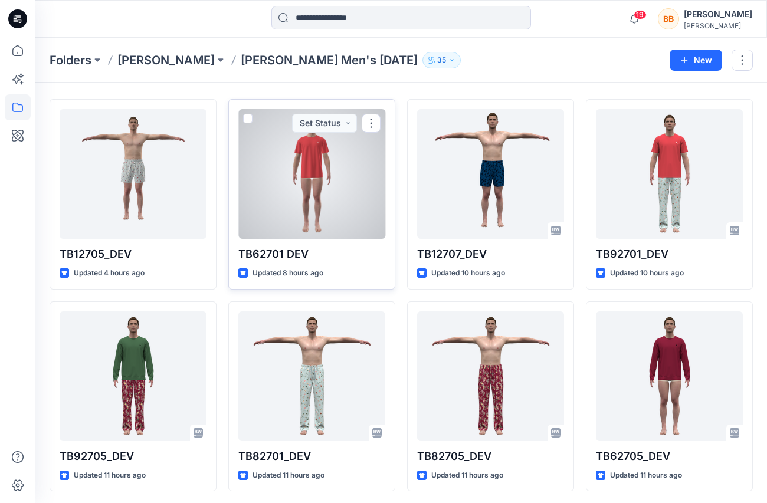
scroll to position [37, 0]
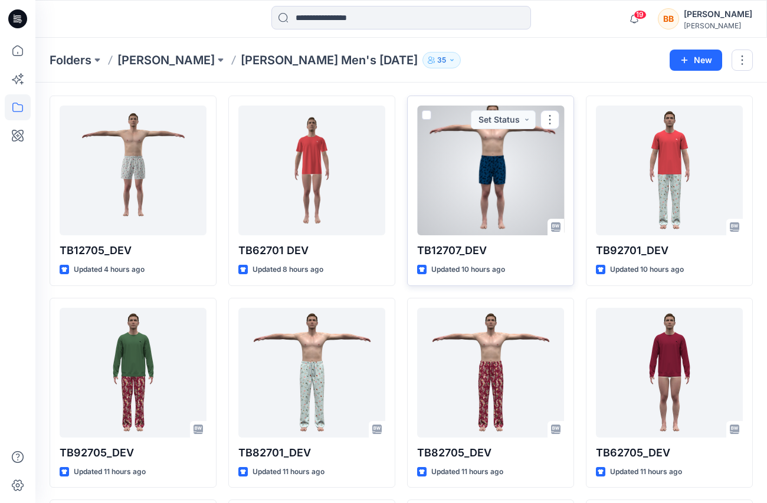
click at [507, 197] on div at bounding box center [490, 171] width 147 height 130
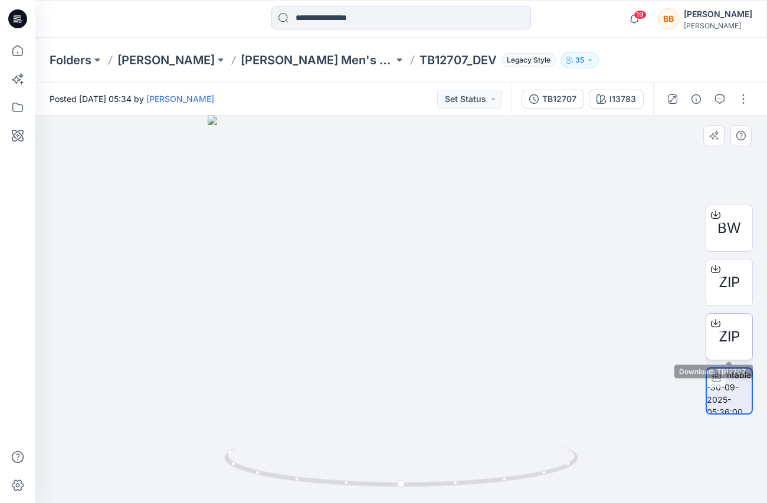
click at [728, 343] on span "ZIP" at bounding box center [728, 336] width 21 height 21
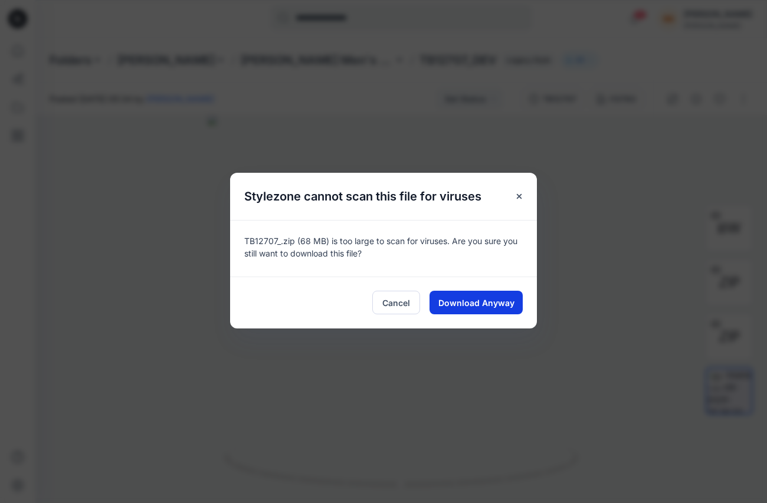
click at [485, 306] on span "Download Anyway" at bounding box center [476, 303] width 76 height 12
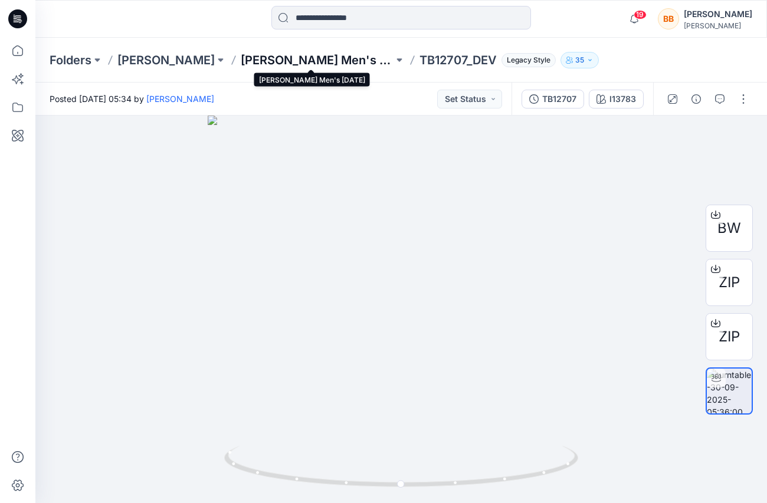
click at [299, 58] on p "[PERSON_NAME] Men's [DATE]" at bounding box center [317, 60] width 153 height 17
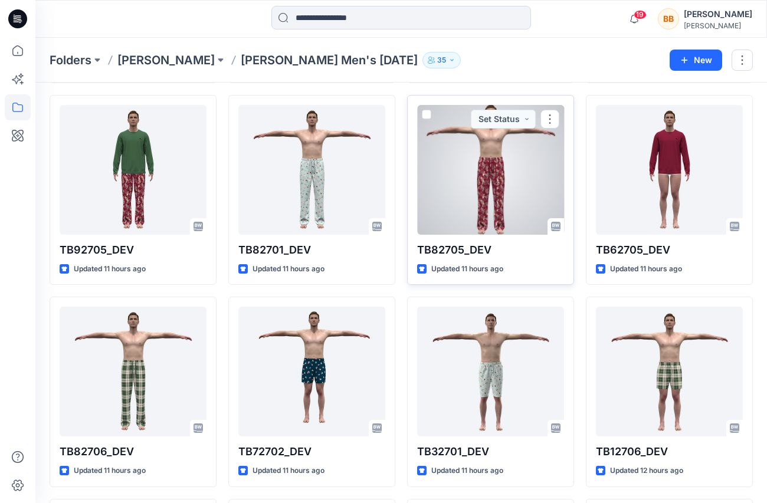
scroll to position [268, 0]
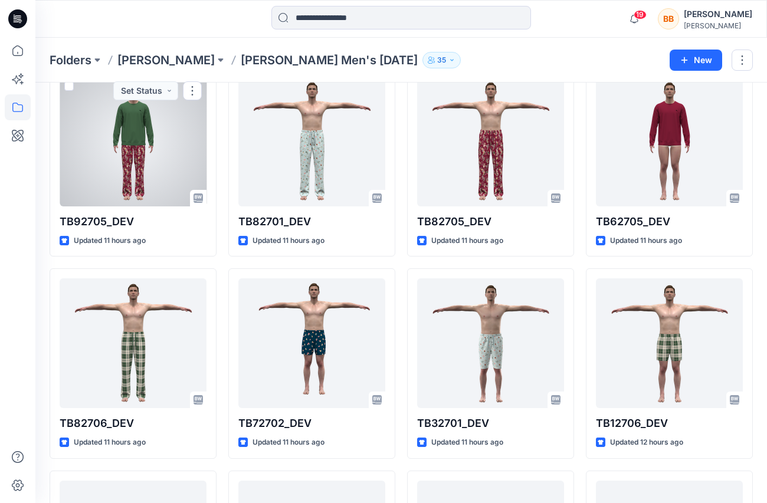
click at [152, 168] on div at bounding box center [133, 142] width 147 height 130
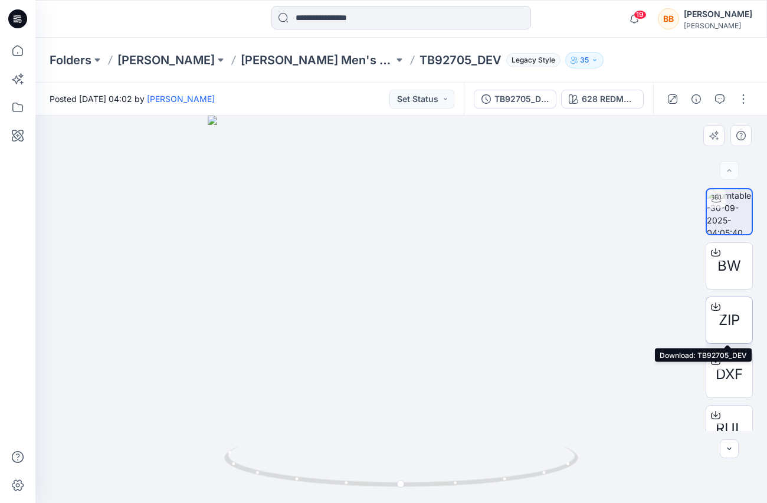
click at [725, 326] on span "ZIP" at bounding box center [728, 320] width 21 height 21
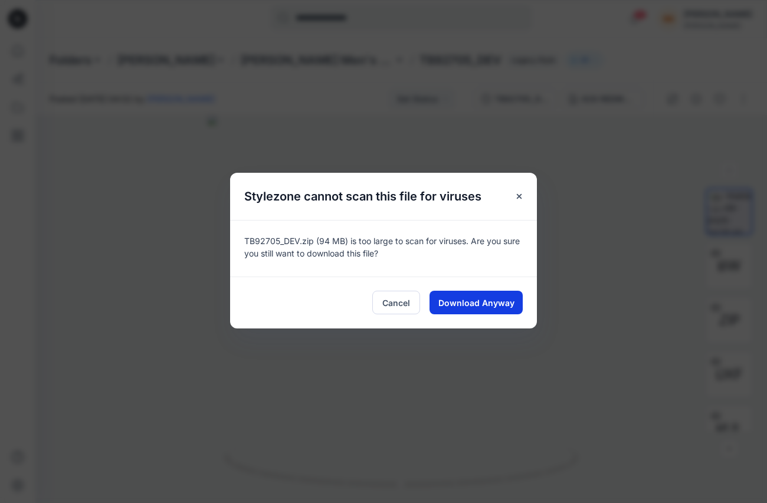
click at [491, 306] on span "Download Anyway" at bounding box center [476, 303] width 76 height 12
